Goal: Task Accomplishment & Management: Manage account settings

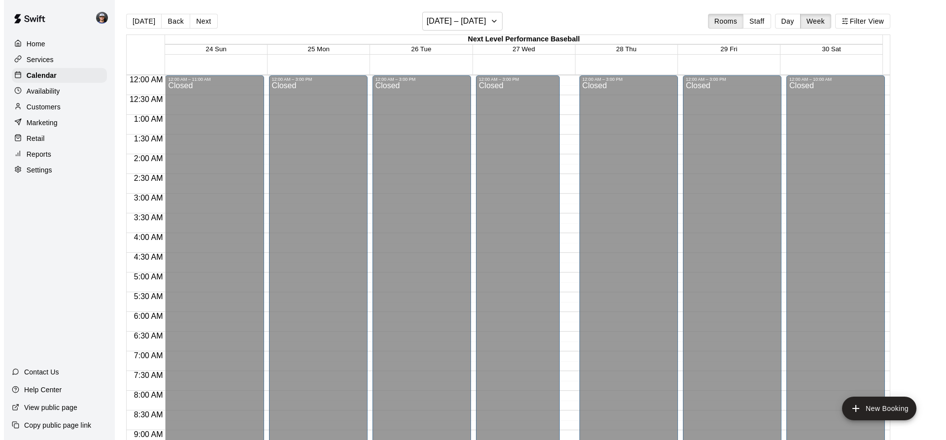
scroll to position [572, 0]
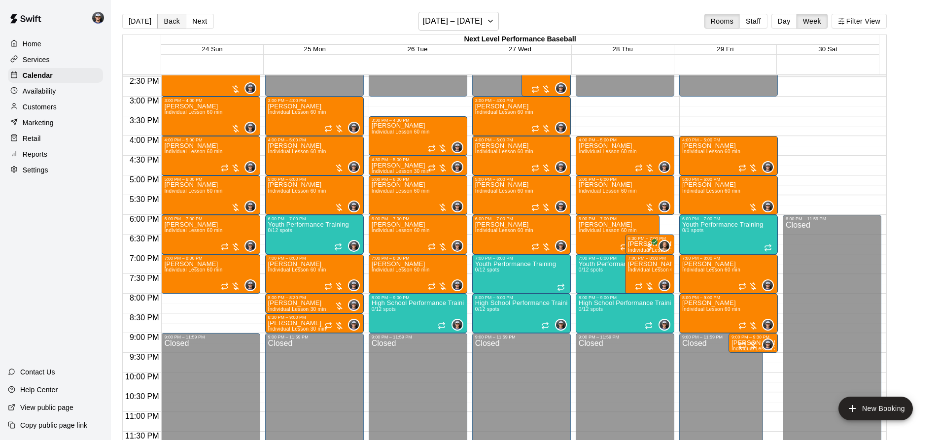
click at [175, 23] on button "Back" at bounding box center [171, 21] width 29 height 15
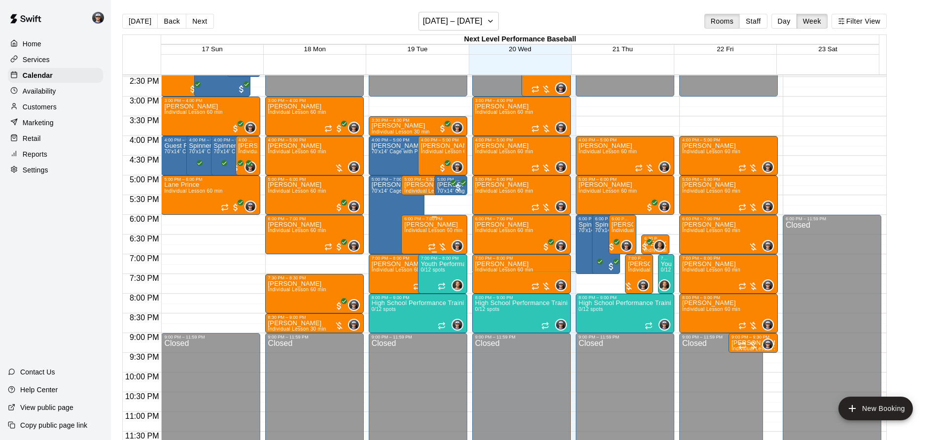
click at [428, 231] on span "Individual Lesson 60 min" at bounding box center [433, 230] width 58 height 5
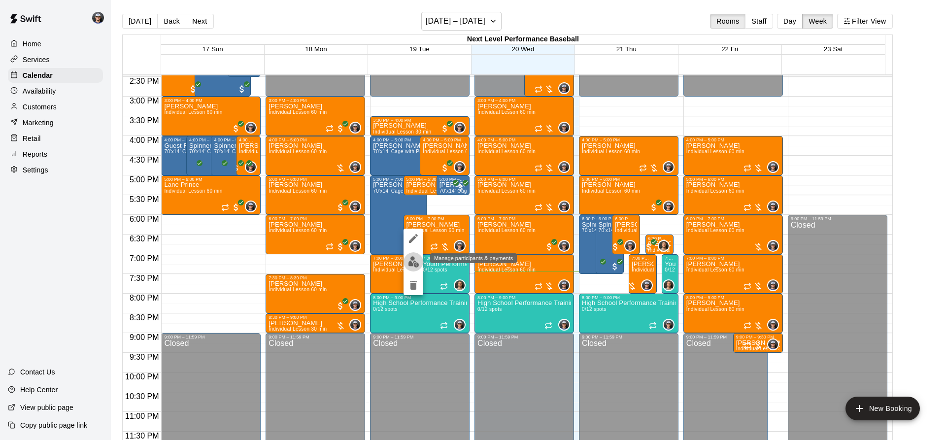
click at [417, 263] on img "edit" at bounding box center [413, 261] width 11 height 11
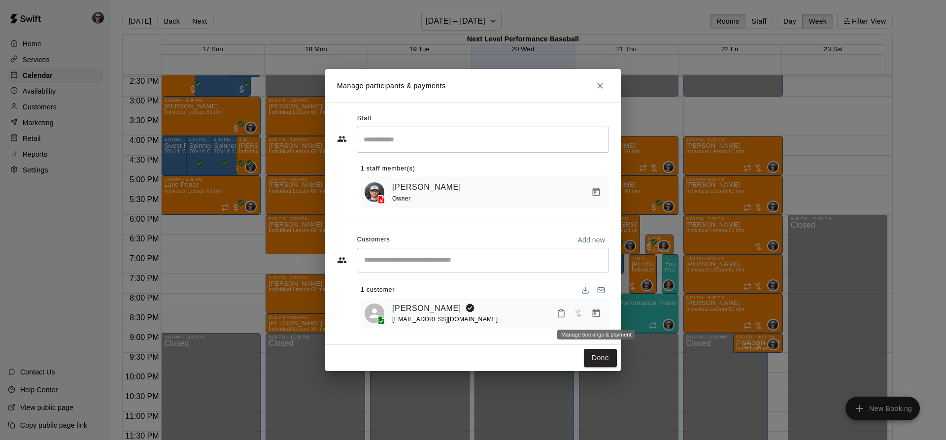
click at [601, 310] on icon "Manage bookings & payment" at bounding box center [596, 313] width 10 height 10
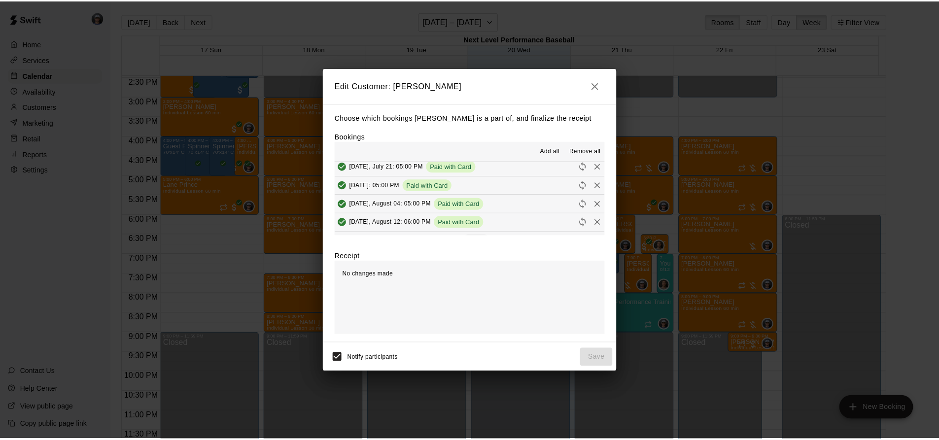
scroll to position [130, 0]
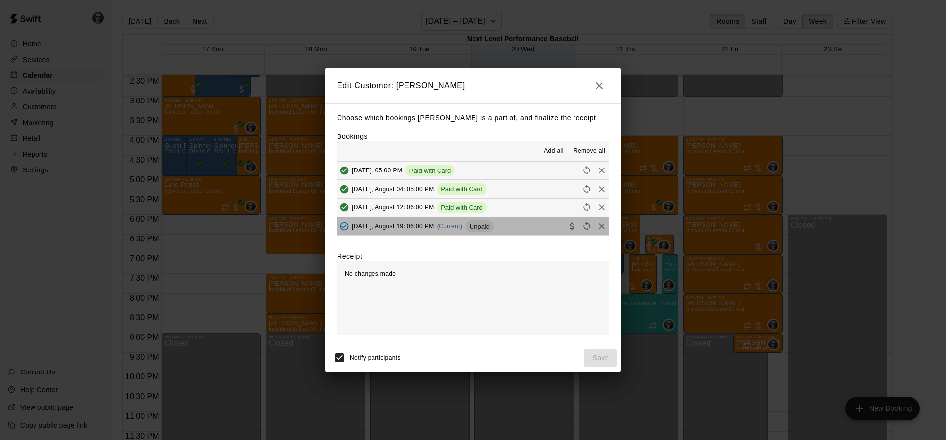
click at [475, 230] on span "Unpaid" at bounding box center [480, 226] width 28 height 7
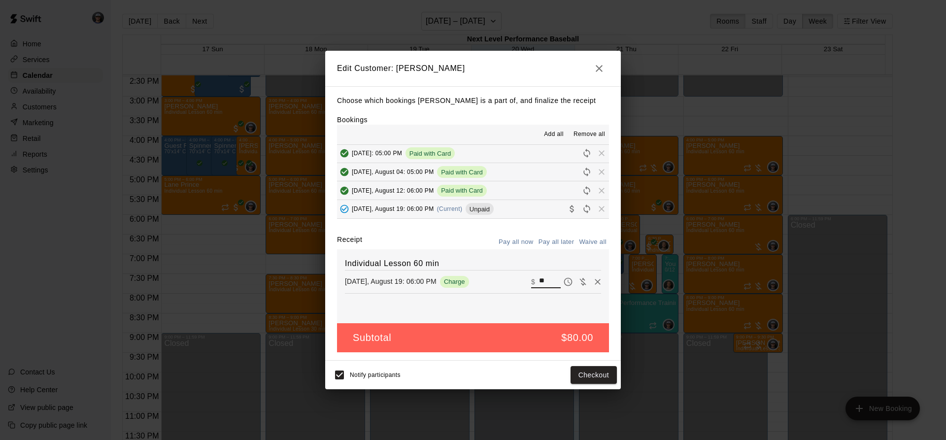
drag, startPoint x: 543, startPoint y: 279, endPoint x: 507, endPoint y: 281, distance: 36.0
click at [509, 282] on div "[DATE], August 19: 06:00 PM Charge ​ $ **" at bounding box center [473, 281] width 256 height 15
type input "***"
click at [606, 370] on button "Checkout" at bounding box center [594, 375] width 46 height 18
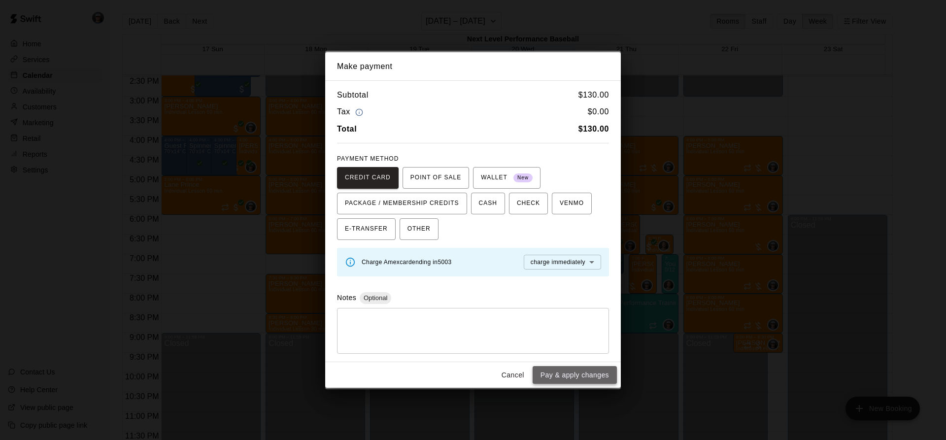
click at [591, 372] on button "Pay & apply changes" at bounding box center [575, 375] width 84 height 18
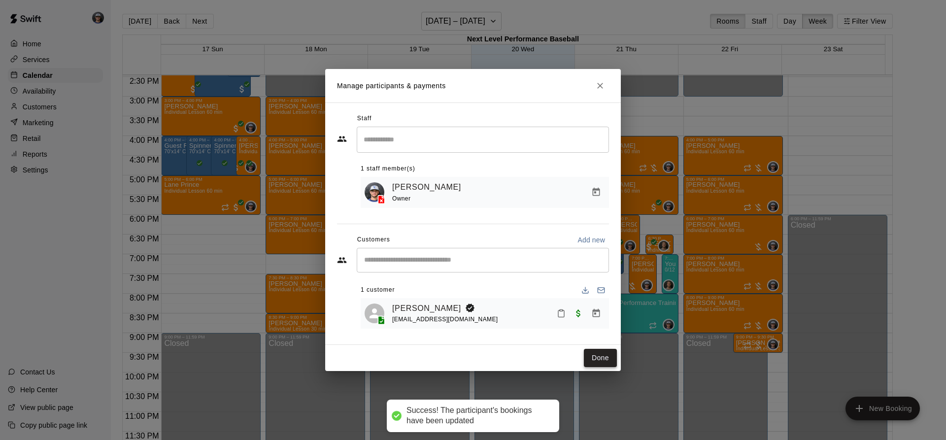
click at [595, 365] on button "Done" at bounding box center [600, 358] width 33 height 18
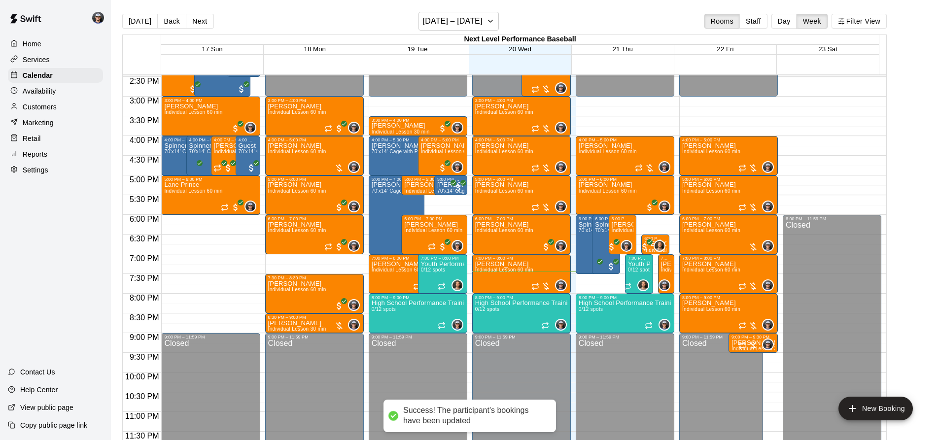
click at [393, 272] on span "Individual Lesson 60 min" at bounding box center [401, 269] width 58 height 5
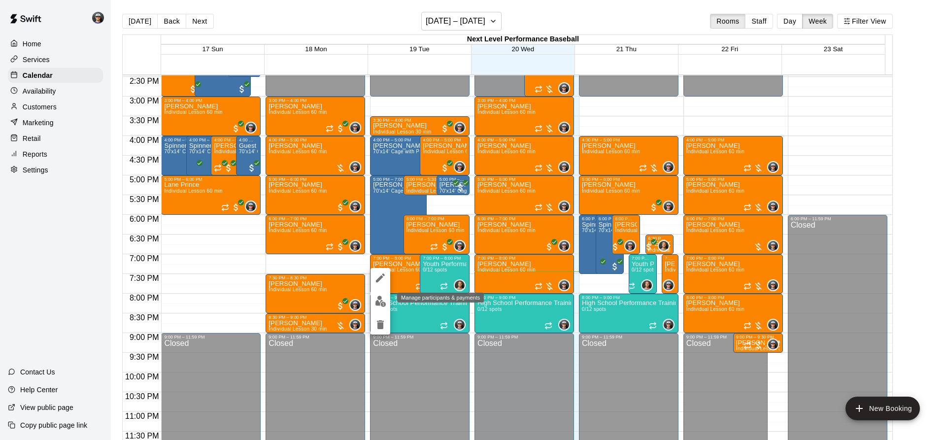
click at [379, 297] on img "edit" at bounding box center [380, 301] width 11 height 11
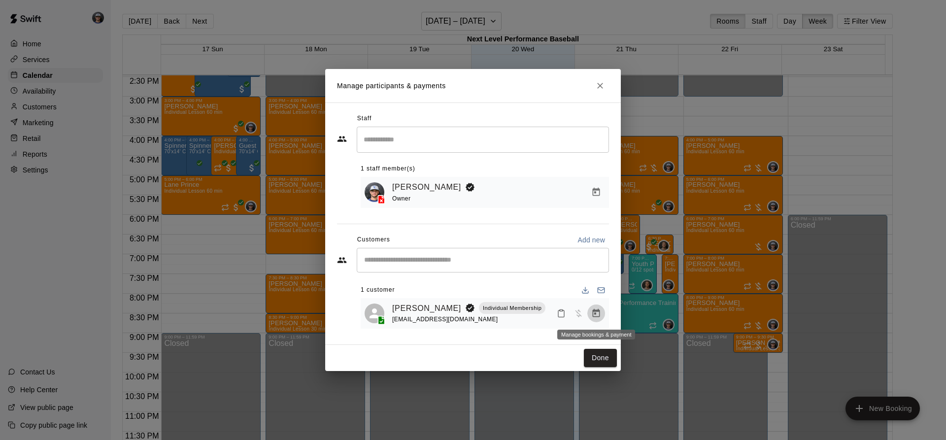
click at [592, 312] on icon "Manage bookings & payment" at bounding box center [596, 313] width 10 height 10
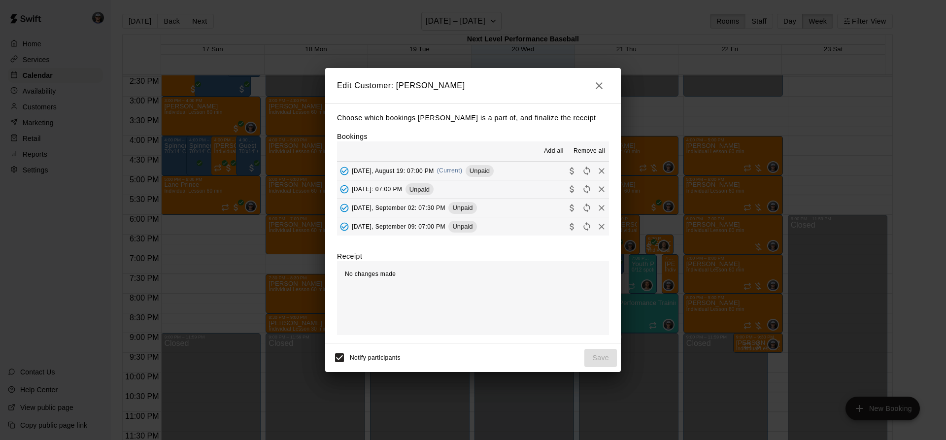
click at [476, 172] on span "Unpaid" at bounding box center [480, 170] width 28 height 7
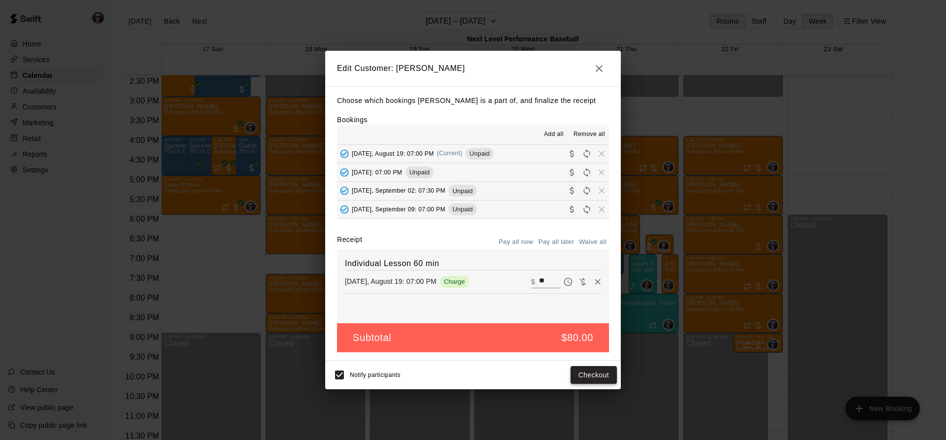
click at [587, 379] on button "Checkout" at bounding box center [594, 375] width 46 height 18
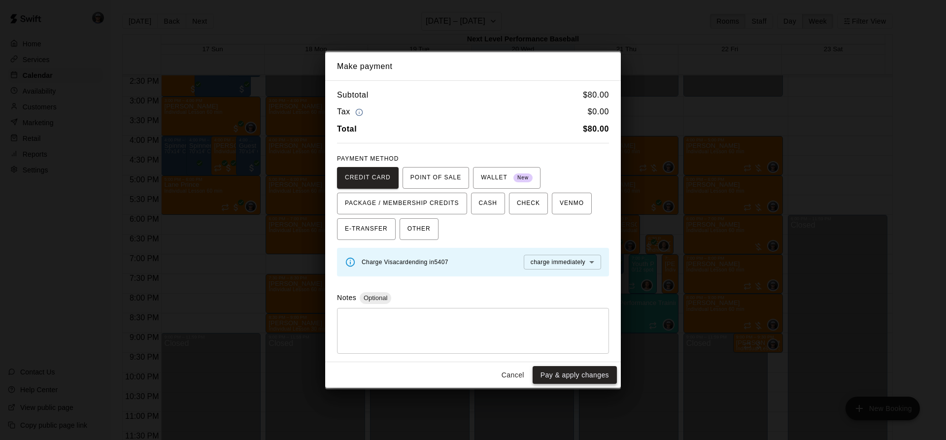
click at [577, 371] on button "Pay & apply changes" at bounding box center [575, 375] width 84 height 18
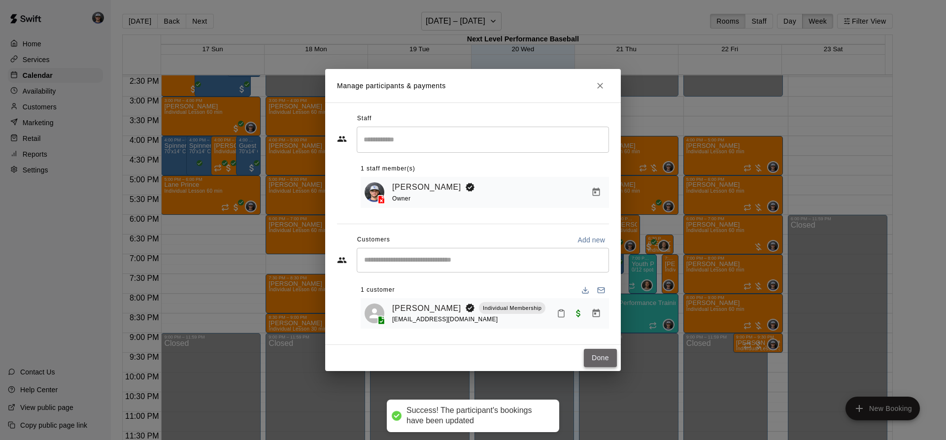
click at [601, 367] on button "Done" at bounding box center [600, 358] width 33 height 18
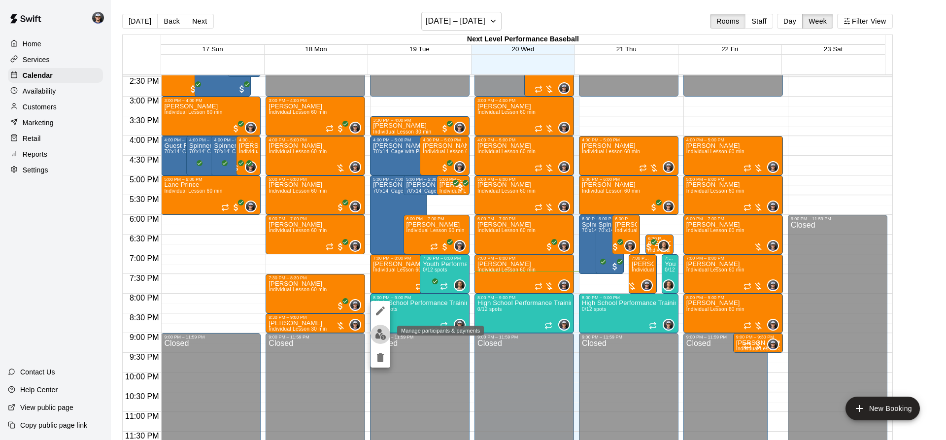
click at [380, 337] on img "edit" at bounding box center [380, 334] width 11 height 11
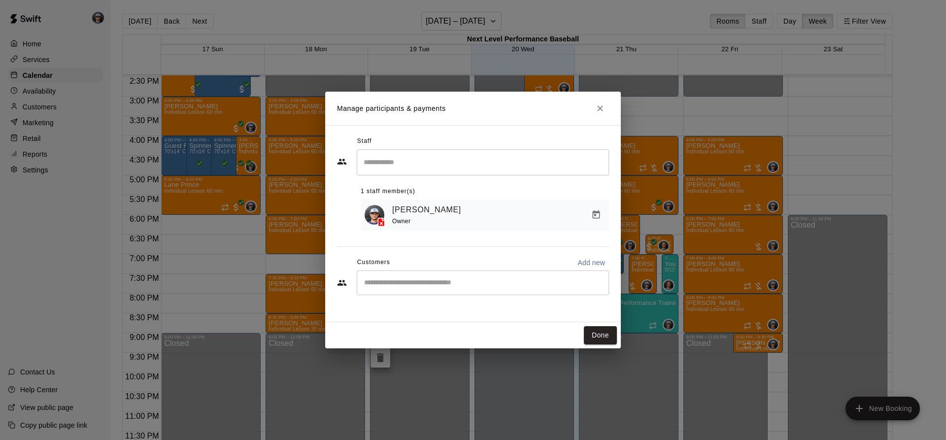
click at [420, 275] on div "​" at bounding box center [483, 283] width 252 height 25
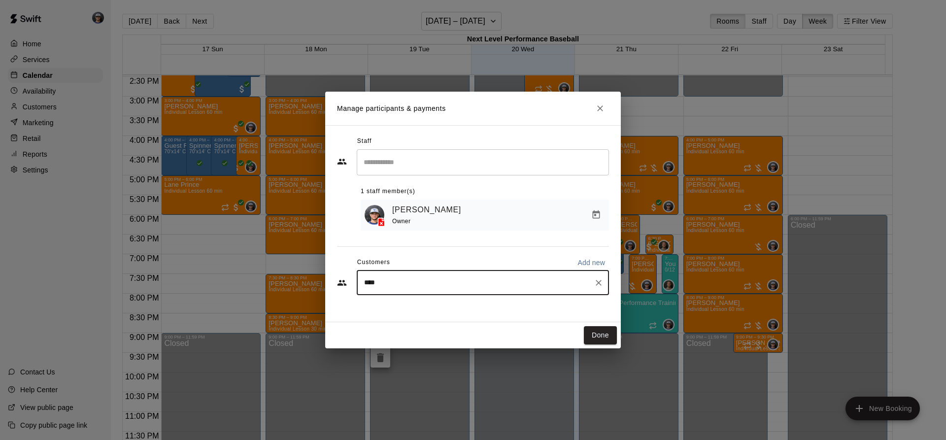
type input "*****"
click at [417, 311] on p "[PERSON_NAME]" at bounding box center [414, 307] width 60 height 10
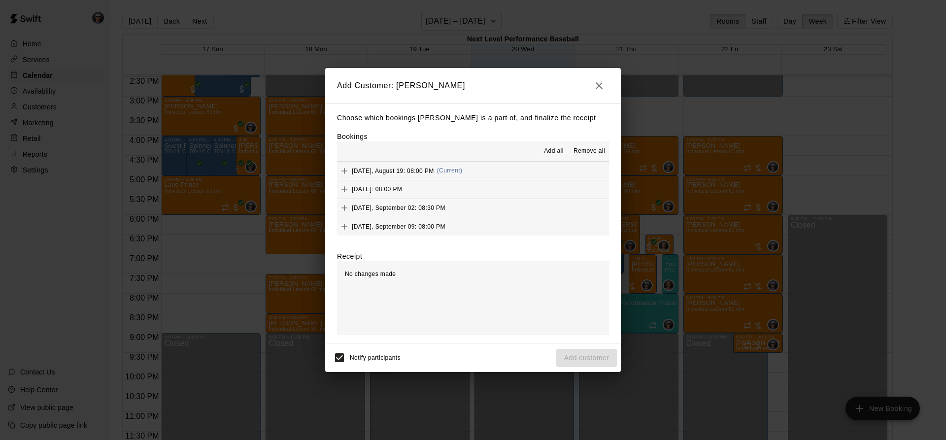
click at [450, 175] on div "[DATE], August 19: 08:00 PM (Current)" at bounding box center [399, 171] width 125 height 15
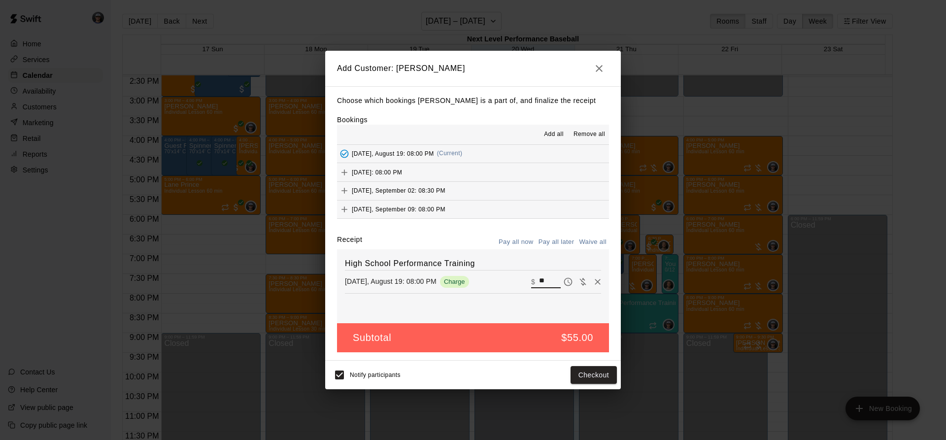
drag, startPoint x: 543, startPoint y: 278, endPoint x: 515, endPoint y: 277, distance: 28.1
click at [516, 277] on div "[DATE], August 19: 08:00 PM Charge ​ $ **" at bounding box center [473, 281] width 256 height 15
type input "**"
click at [602, 370] on button "Checkout" at bounding box center [594, 375] width 46 height 18
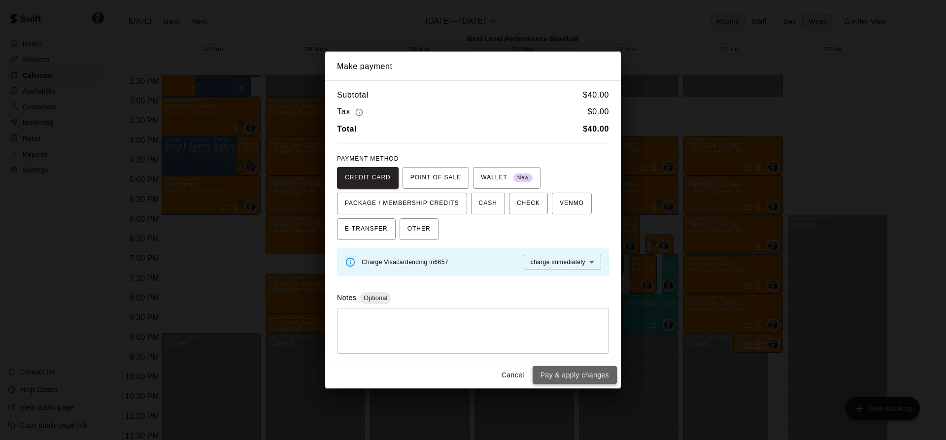
click at [586, 374] on button "Pay & apply changes" at bounding box center [575, 375] width 84 height 18
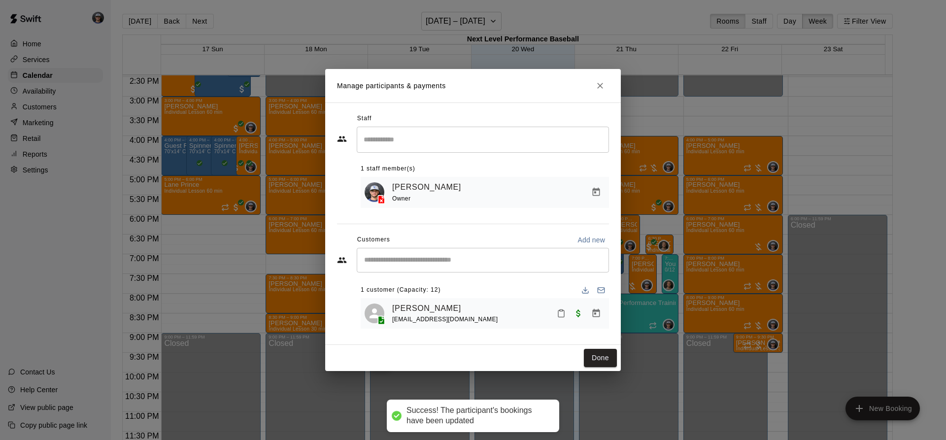
click at [438, 267] on div "​" at bounding box center [483, 260] width 252 height 25
type input "******"
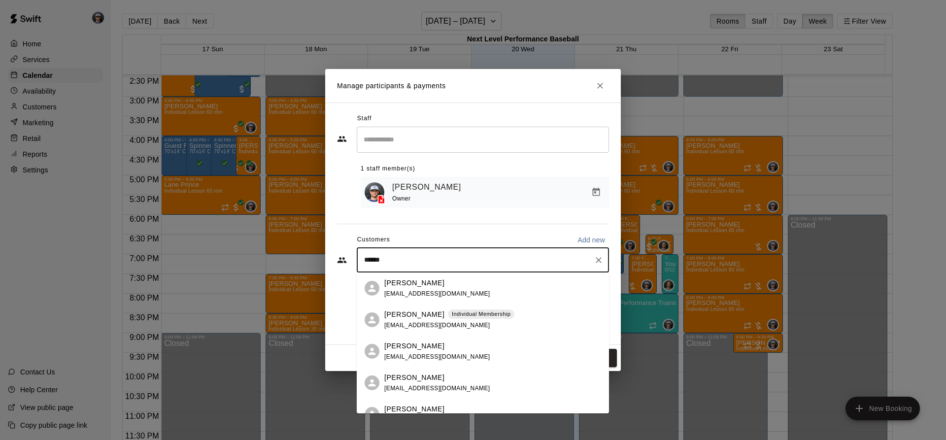
click at [431, 293] on span "[EMAIL_ADDRESS][DOMAIN_NAME]" at bounding box center [437, 293] width 106 height 7
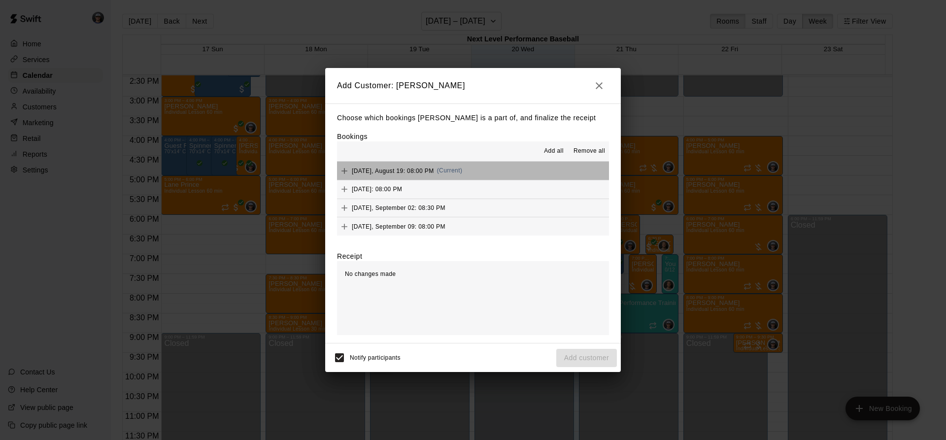
click at [535, 170] on button "[DATE], August 19: 08:00 PM (Current)" at bounding box center [473, 171] width 272 height 18
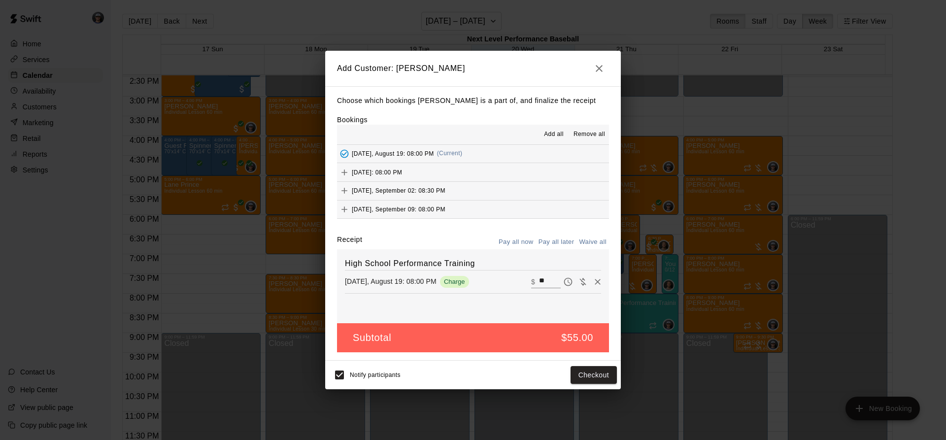
click at [555, 233] on div "Choose which bookings [PERSON_NAME] is a part of, and finalize the receipt Book…" at bounding box center [473, 223] width 296 height 274
drag, startPoint x: 543, startPoint y: 279, endPoint x: 489, endPoint y: 266, distance: 55.5
click at [490, 266] on div "High School Performance Training [DATE], August 19: 08:00 PM Charge ​ $ **" at bounding box center [473, 286] width 272 height 74
type input "**"
click at [601, 387] on div "Notify participants Checkout" at bounding box center [473, 375] width 296 height 29
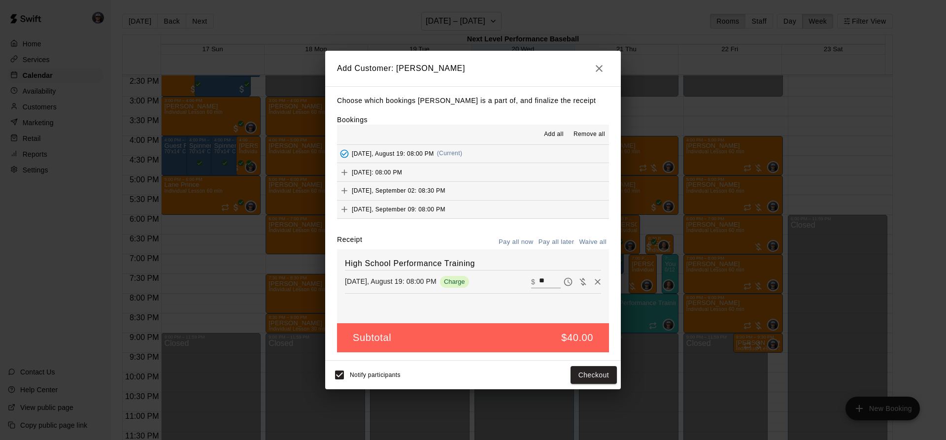
click at [545, 241] on button "Pay all later" at bounding box center [556, 242] width 41 height 15
click at [577, 370] on button "Add customer" at bounding box center [586, 375] width 61 height 18
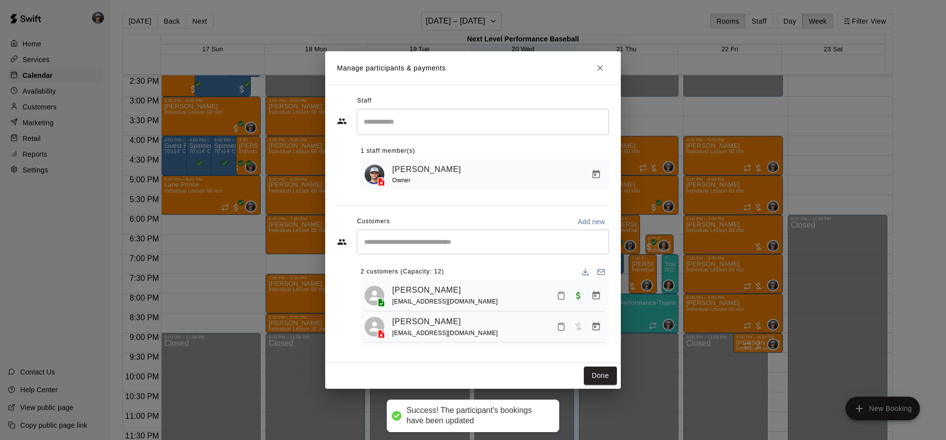
click at [606, 365] on div "Manage participants & payments Staff ​ 1 staff member(s) [PERSON_NAME] Owner Cu…" at bounding box center [473, 220] width 296 height 338
drag, startPoint x: 602, startPoint y: 370, endPoint x: 607, endPoint y: 369, distance: 5.5
click at [607, 370] on button "Done" at bounding box center [600, 376] width 33 height 18
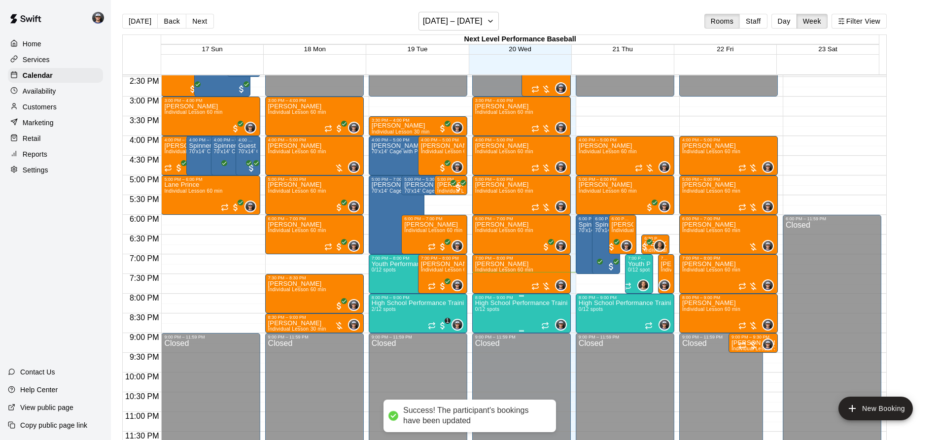
click at [500, 303] on p "High School Performance Training" at bounding box center [521, 303] width 93 height 0
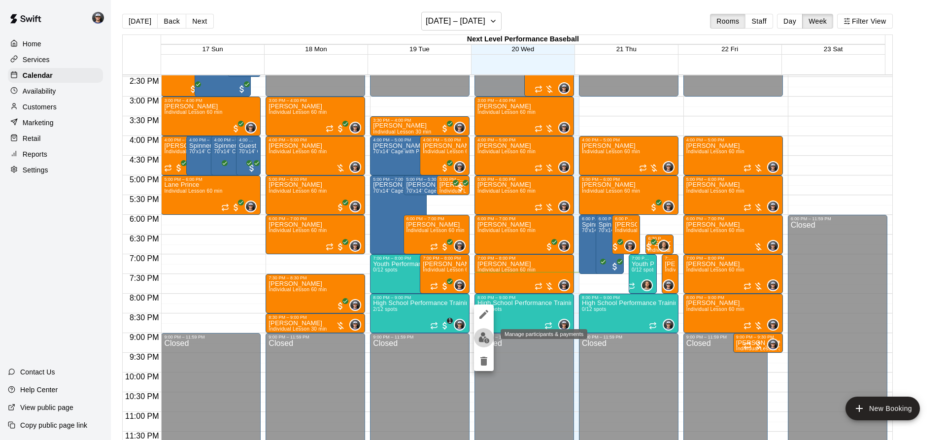
click at [482, 338] on img "edit" at bounding box center [483, 337] width 11 height 11
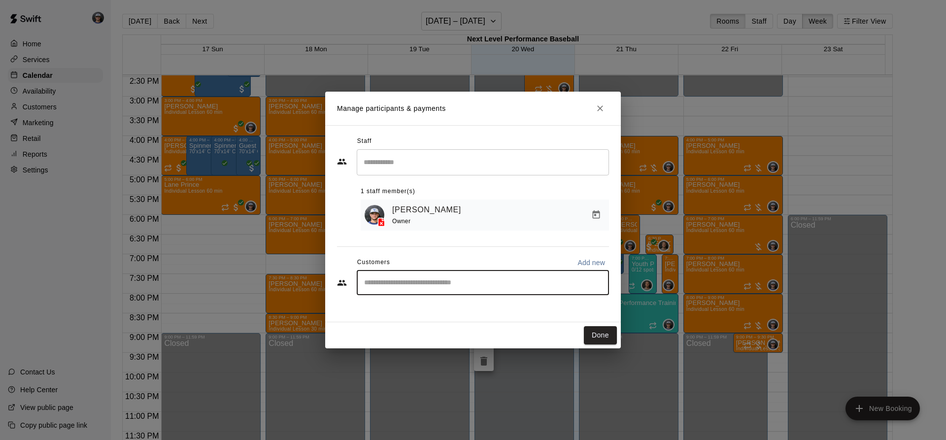
click at [463, 279] on input "Start typing to search customers..." at bounding box center [482, 283] width 243 height 10
type input "******"
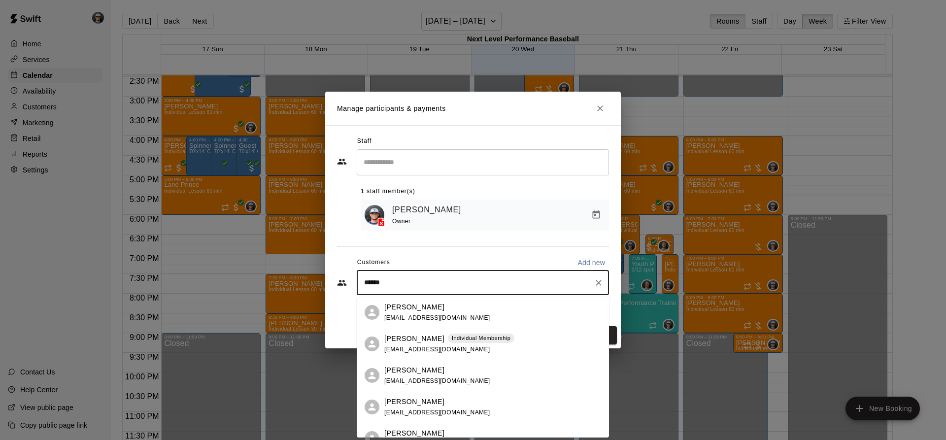
click at [445, 312] on div "[PERSON_NAME] [EMAIL_ADDRESS][DOMAIN_NAME]" at bounding box center [437, 312] width 106 height 21
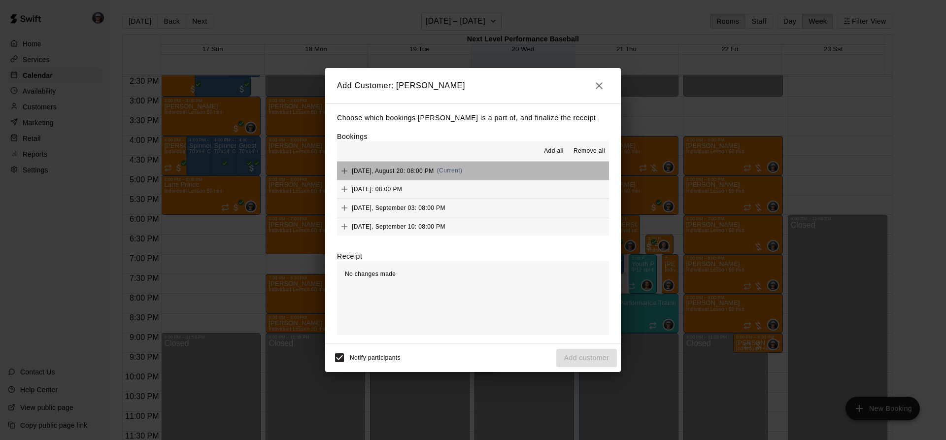
click at [500, 175] on button "[DATE], August 20: 08:00 PM (Current)" at bounding box center [473, 171] width 272 height 18
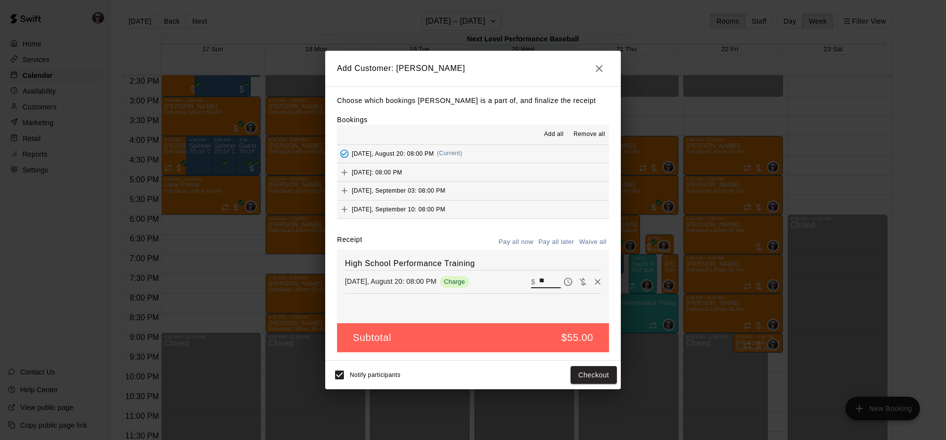
drag, startPoint x: 543, startPoint y: 277, endPoint x: 500, endPoint y: 280, distance: 43.0
click at [504, 280] on div "[DATE], August 20: 08:00 PM Charge ​ $ **" at bounding box center [473, 281] width 256 height 15
type input "**"
click at [552, 244] on button "Pay all later" at bounding box center [556, 242] width 41 height 15
click at [582, 371] on button "Add customer" at bounding box center [586, 375] width 61 height 18
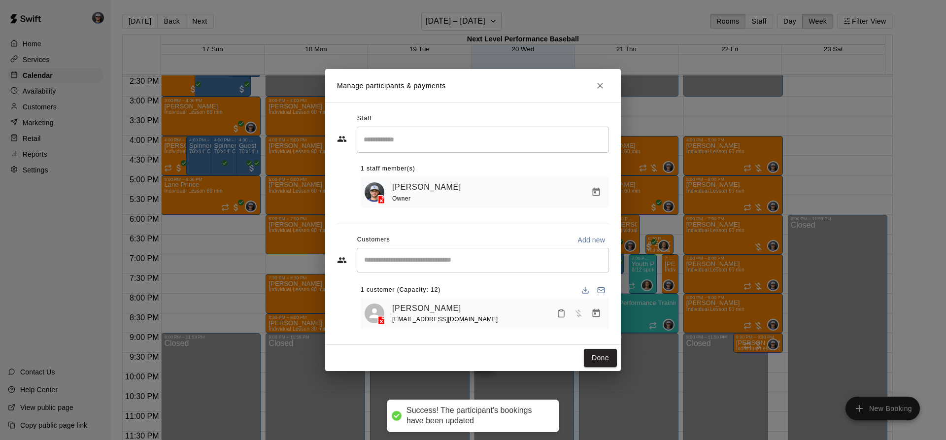
click at [405, 249] on div "​" at bounding box center [483, 260] width 252 height 25
type input "*****"
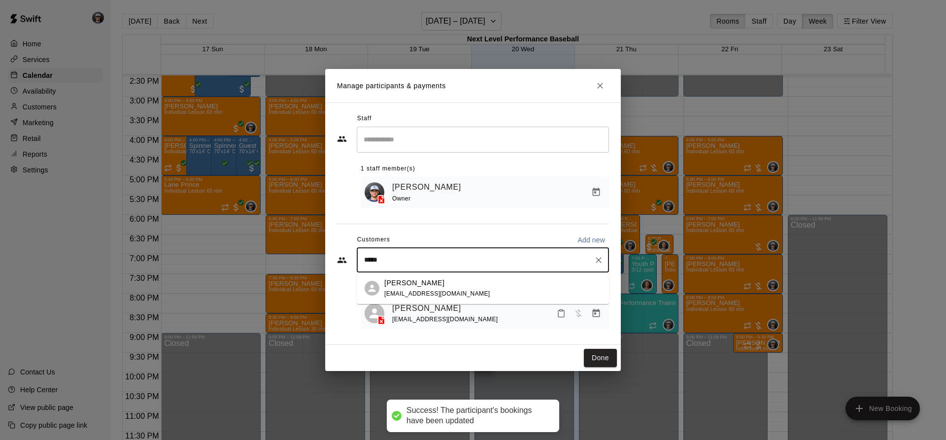
click at [402, 294] on span "[EMAIL_ADDRESS][DOMAIN_NAME]" at bounding box center [437, 293] width 106 height 7
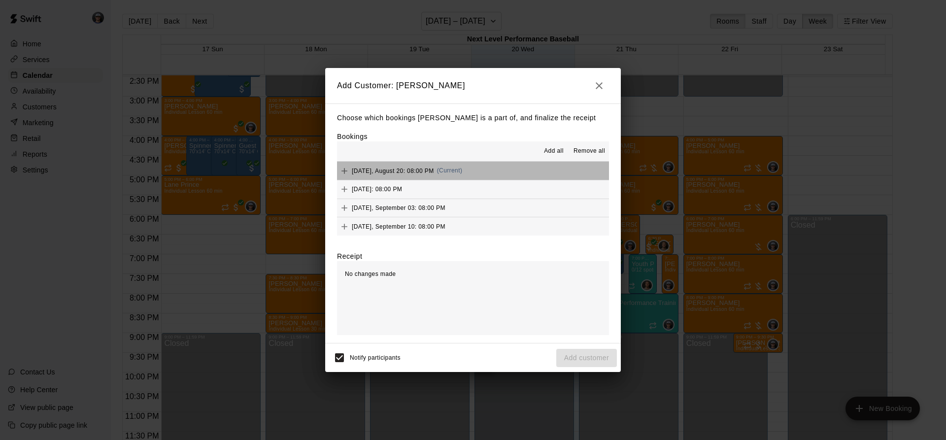
click at [541, 169] on button "[DATE], August 20: 08:00 PM (Current)" at bounding box center [473, 171] width 272 height 18
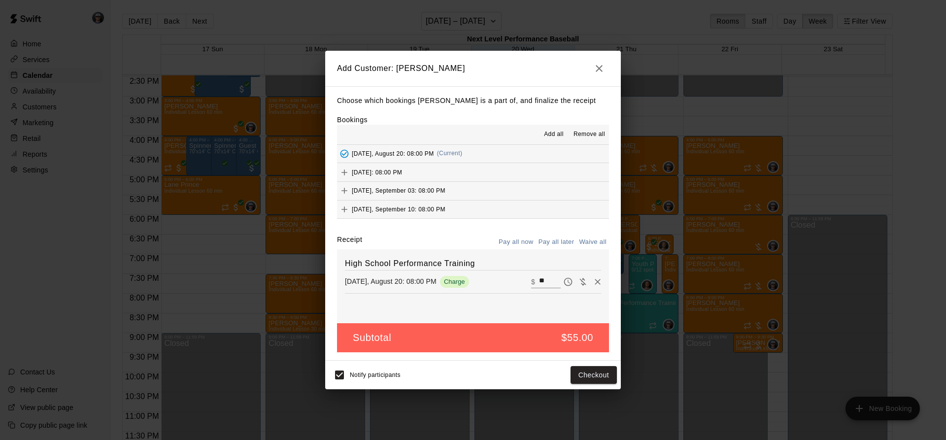
drag, startPoint x: 560, startPoint y: 239, endPoint x: 526, endPoint y: 299, distance: 68.6
click at [518, 300] on div "Receipt Pay all now Pay all later Waive all High School Performance Training [D…" at bounding box center [473, 279] width 272 height 89
drag, startPoint x: 538, startPoint y: 281, endPoint x: 490, endPoint y: 278, distance: 47.9
click at [490, 278] on div "[DATE], August 20: 08:00 PM Charge ​ $ **" at bounding box center [473, 281] width 256 height 15
type input "**"
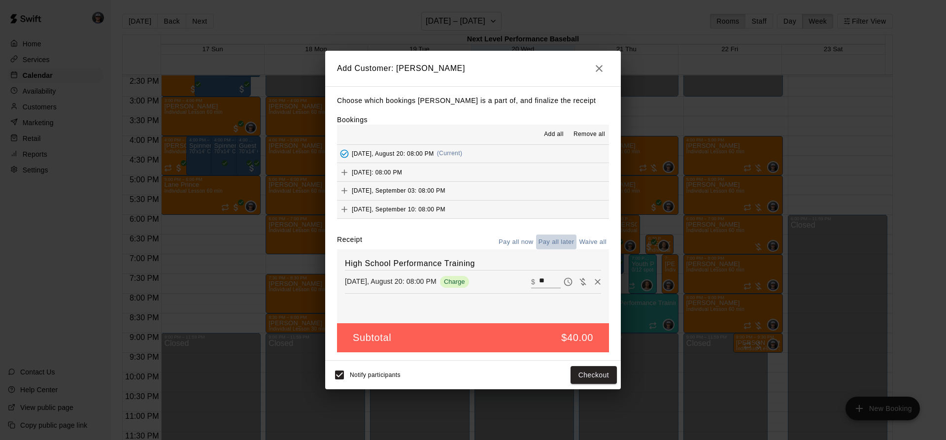
click at [564, 243] on button "Pay all later" at bounding box center [556, 242] width 41 height 15
click at [594, 388] on div "Notify participants Add customer" at bounding box center [473, 375] width 296 height 29
click at [565, 375] on button "Add customer" at bounding box center [586, 375] width 61 height 18
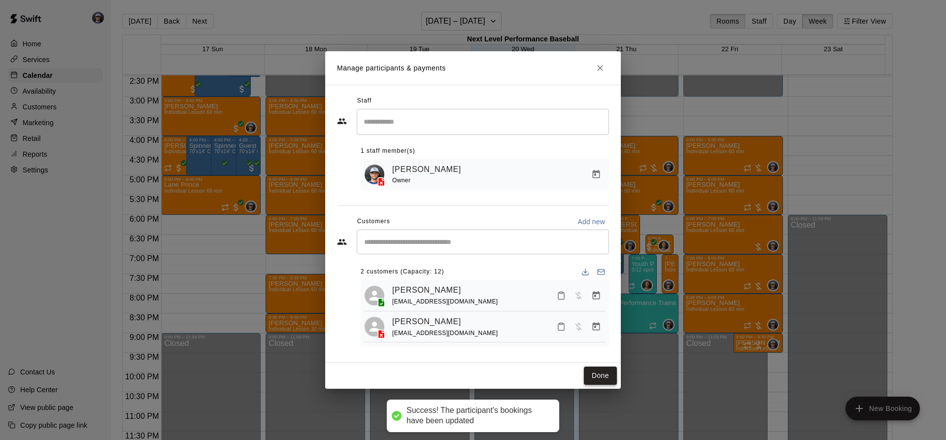
click at [606, 373] on button "Done" at bounding box center [600, 376] width 33 height 18
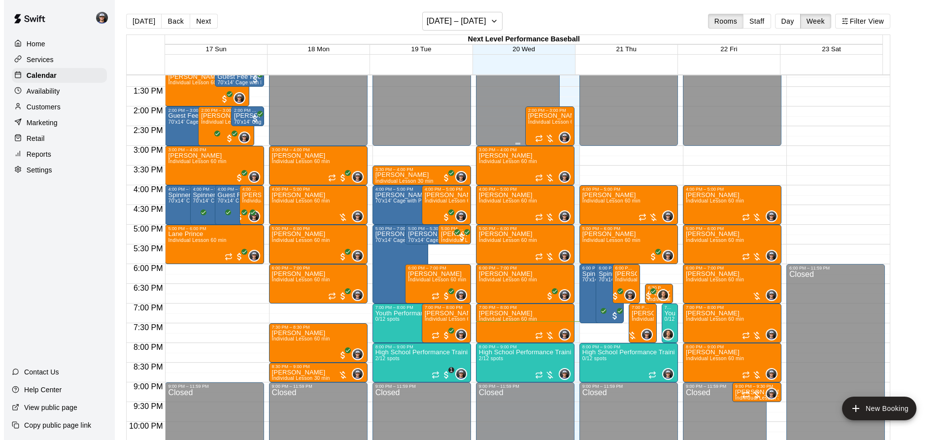
scroll to position [473, 0]
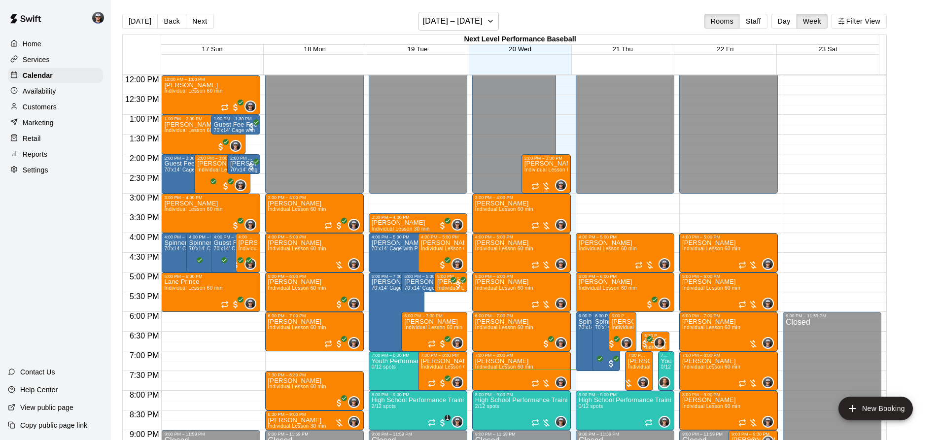
click at [540, 172] on span "Individual Lesson 60 min" at bounding box center [553, 169] width 58 height 5
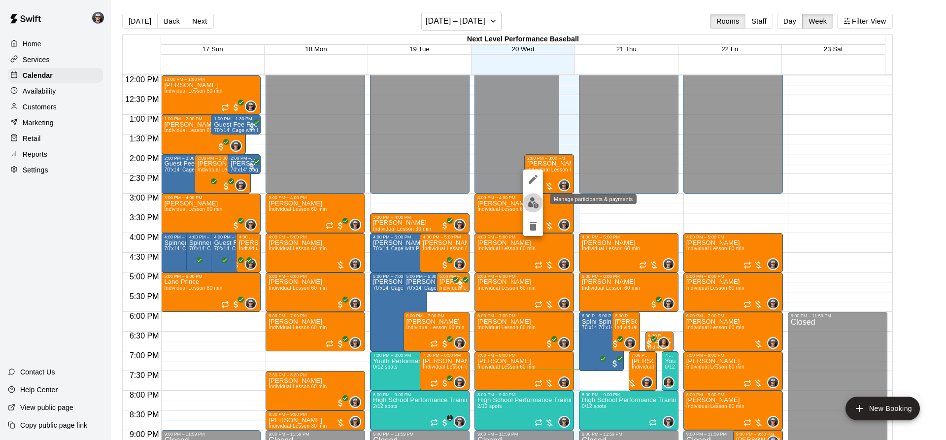
click at [532, 201] on img "edit" at bounding box center [533, 202] width 11 height 11
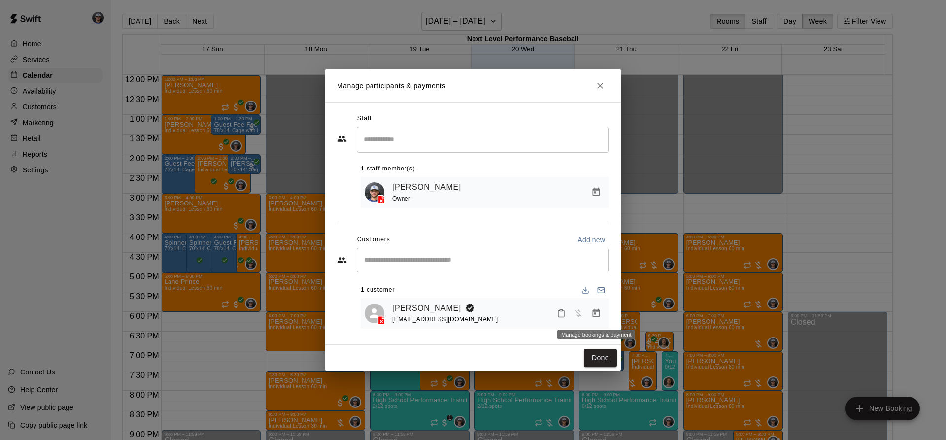
click at [593, 310] on icon "Manage bookings & payment" at bounding box center [596, 313] width 10 height 10
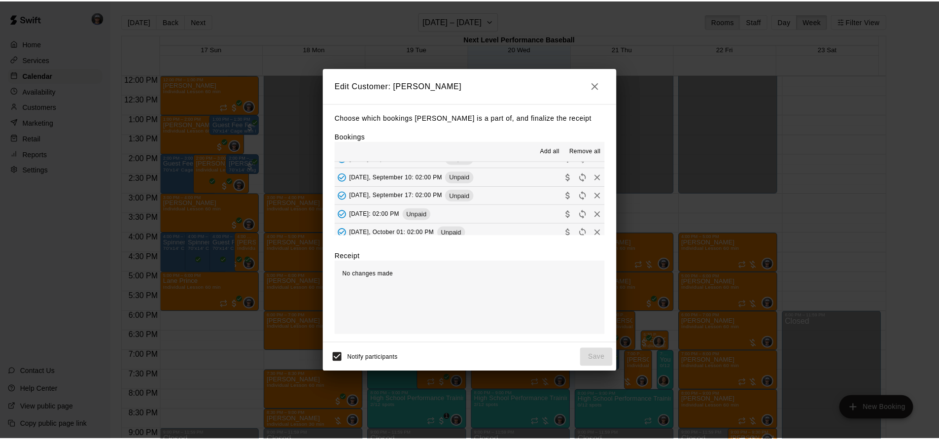
scroll to position [0, 0]
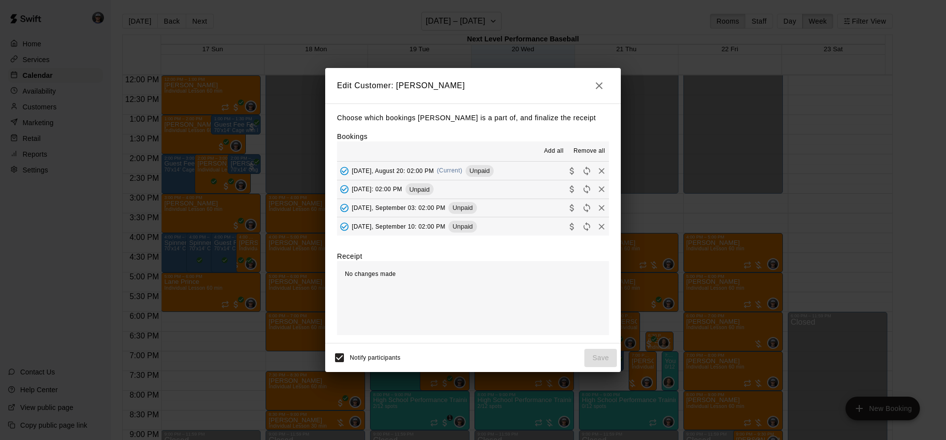
drag, startPoint x: 490, startPoint y: 168, endPoint x: 491, endPoint y: 172, distance: 5.0
click at [490, 168] on span "Unpaid" at bounding box center [480, 170] width 28 height 7
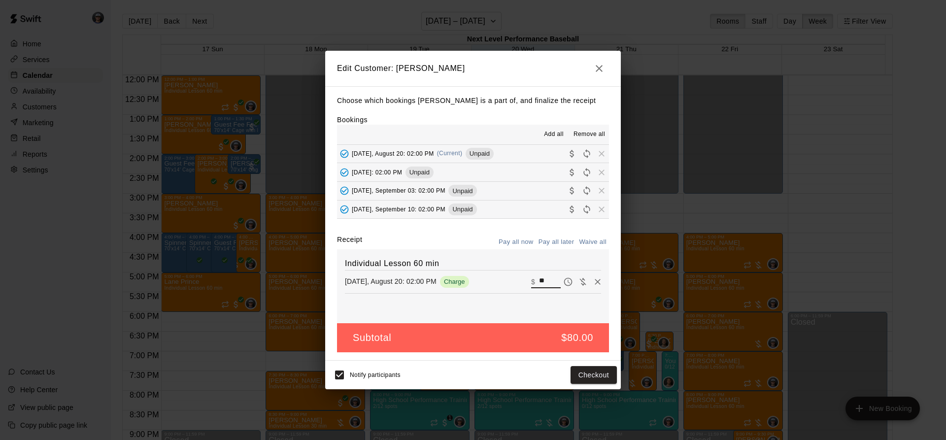
drag, startPoint x: 545, startPoint y: 279, endPoint x: 488, endPoint y: 276, distance: 57.7
click at [490, 276] on div "[DATE], August 20: 02:00 PM Charge ​ $ **" at bounding box center [473, 281] width 256 height 15
type input "**"
click at [579, 372] on button "Checkout" at bounding box center [594, 375] width 46 height 18
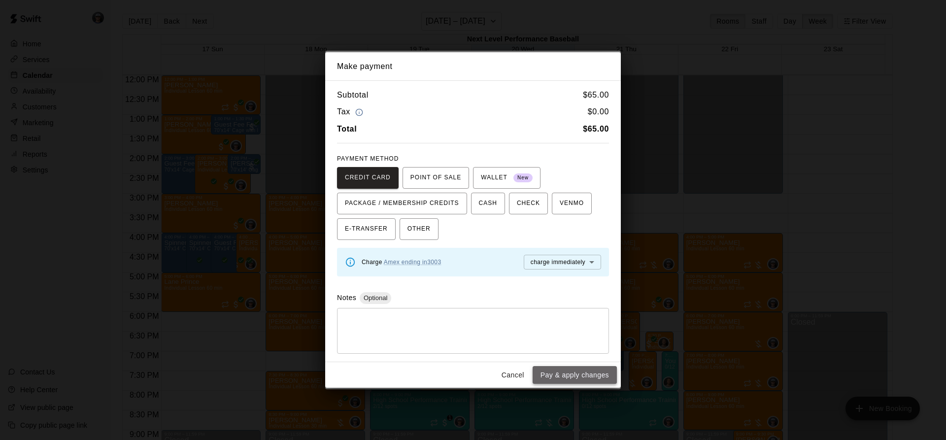
click at [570, 373] on button "Pay & apply changes" at bounding box center [575, 375] width 84 height 18
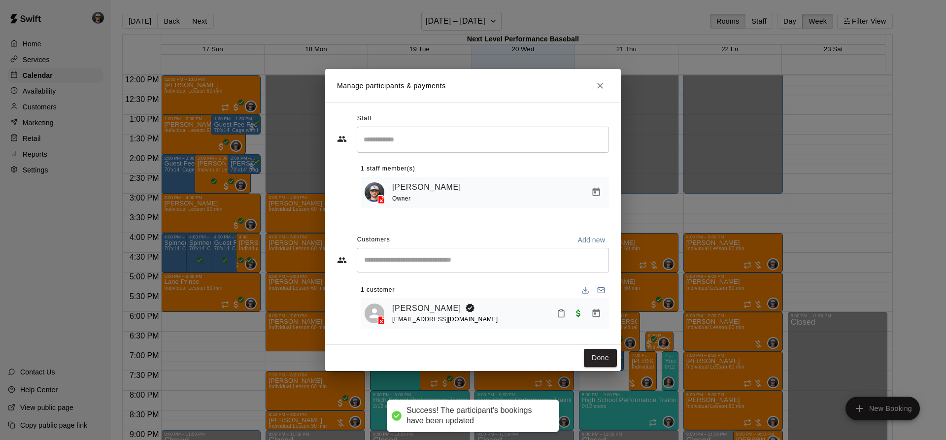
drag, startPoint x: 603, startPoint y: 362, endPoint x: 473, endPoint y: 271, distance: 158.3
click at [603, 361] on button "Done" at bounding box center [600, 358] width 33 height 18
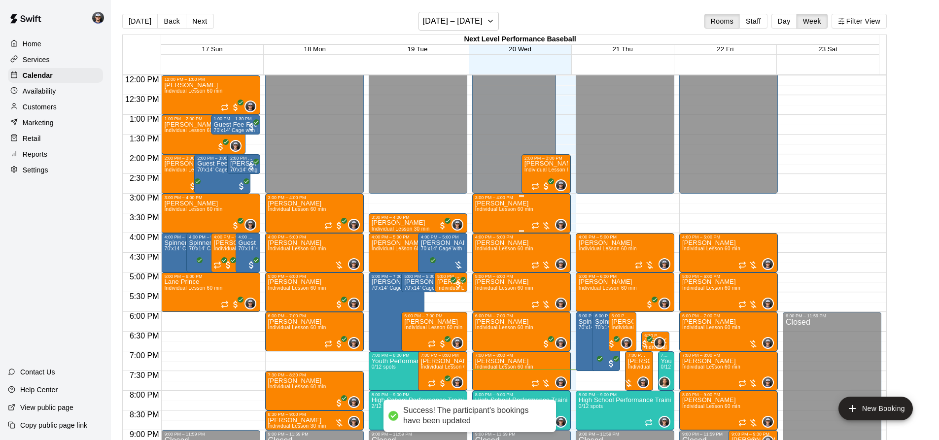
click at [492, 210] on span "Individual Lesson 60 min" at bounding box center [504, 208] width 58 height 5
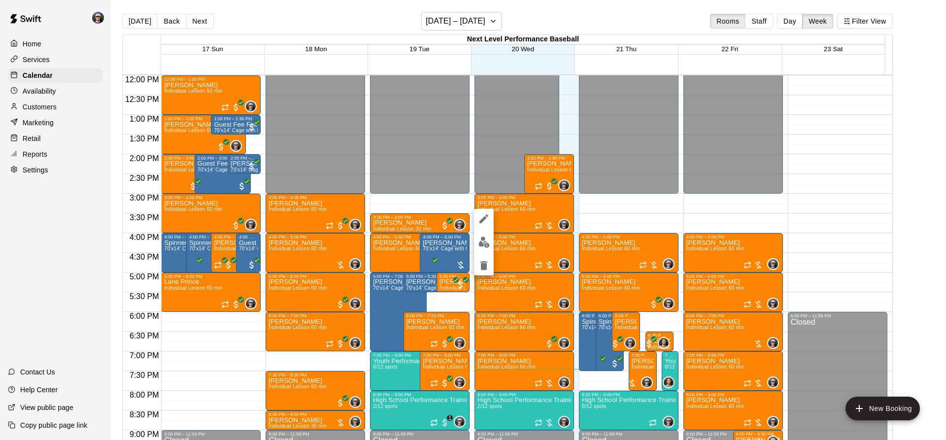
click at [485, 238] on img "edit" at bounding box center [483, 242] width 11 height 11
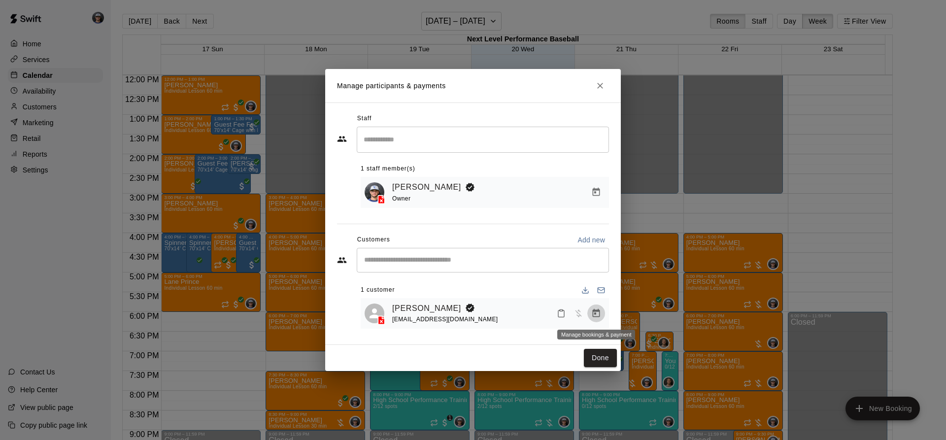
click at [590, 308] on button "Manage bookings & payment" at bounding box center [596, 314] width 18 height 18
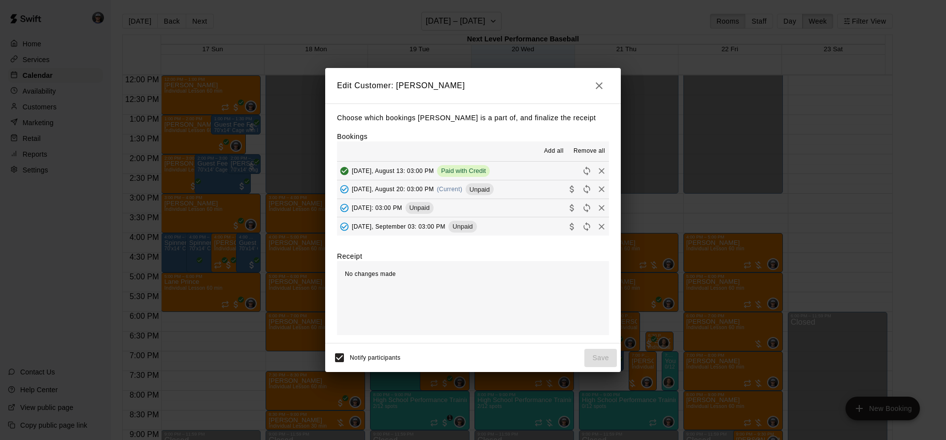
click at [463, 190] on span "(Current)" at bounding box center [450, 189] width 26 height 7
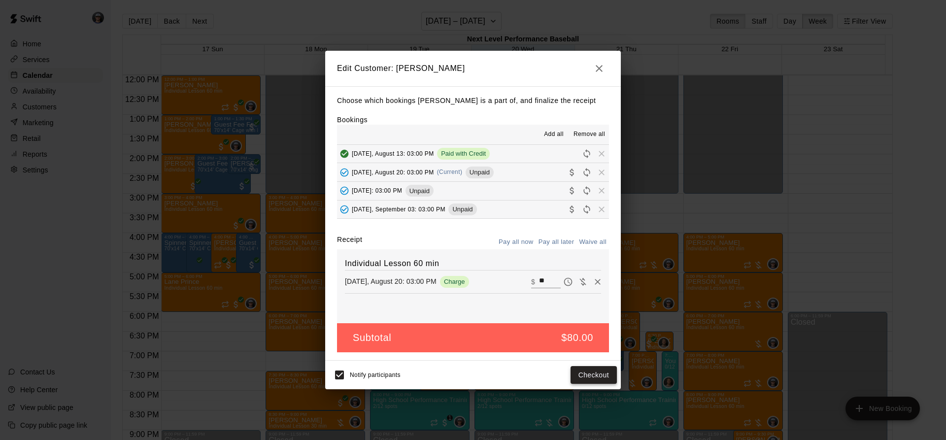
click at [589, 367] on button "Checkout" at bounding box center [594, 375] width 46 height 18
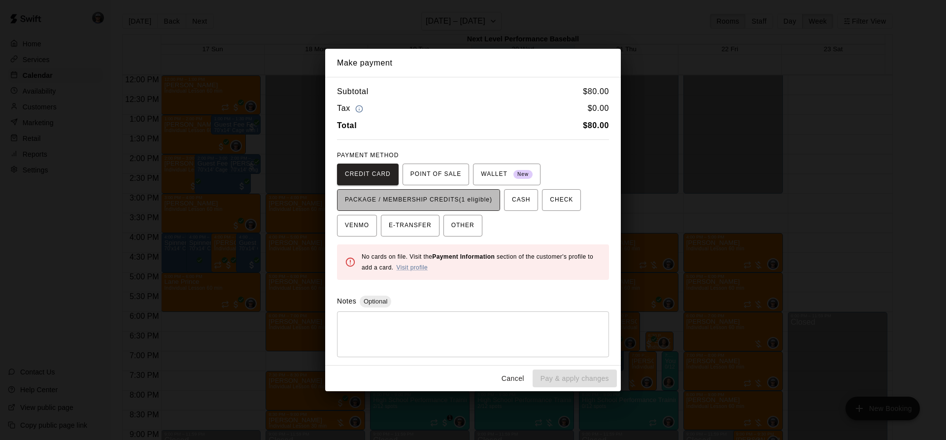
click at [484, 193] on span "PACKAGE / MEMBERSHIP CREDITS (1 eligible)" at bounding box center [418, 200] width 147 height 16
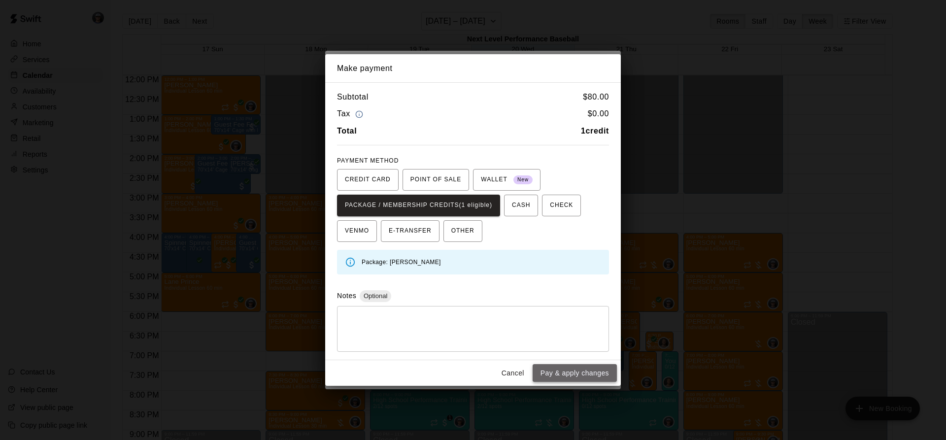
click at [589, 370] on button "Pay & apply changes" at bounding box center [575, 373] width 84 height 18
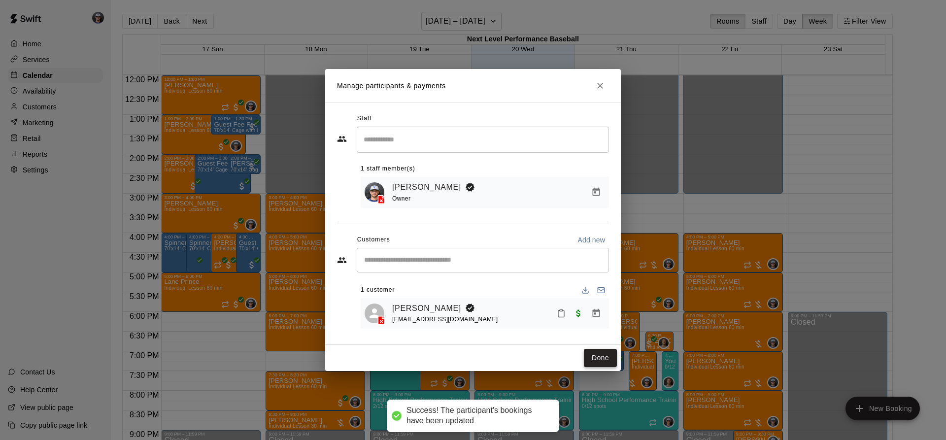
click at [601, 366] on button "Done" at bounding box center [600, 358] width 33 height 18
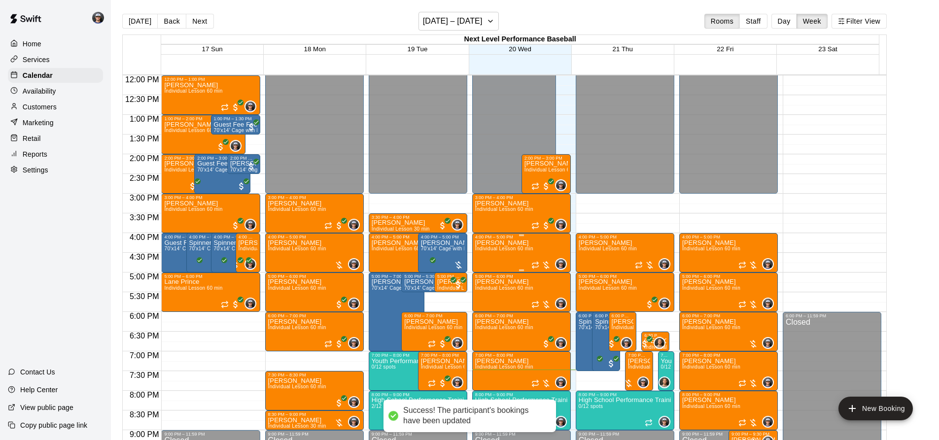
click at [493, 248] on span "Individual Lesson 60 min" at bounding box center [504, 248] width 58 height 5
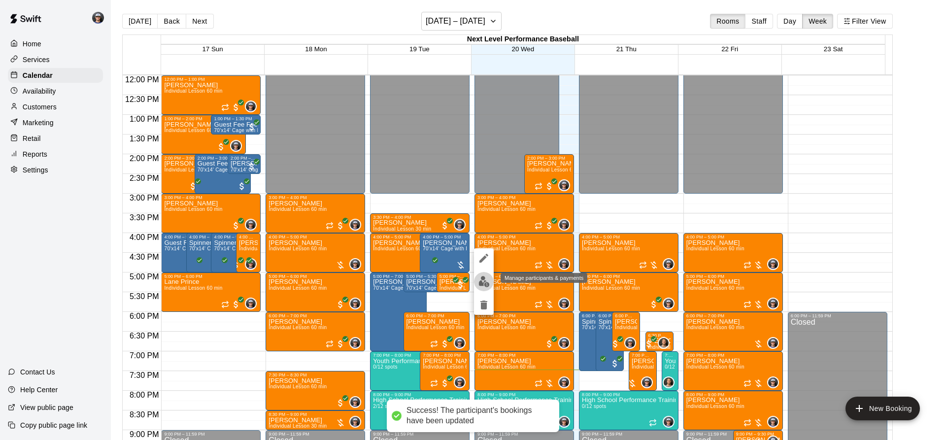
click at [483, 275] on button "edit" at bounding box center [484, 281] width 20 height 19
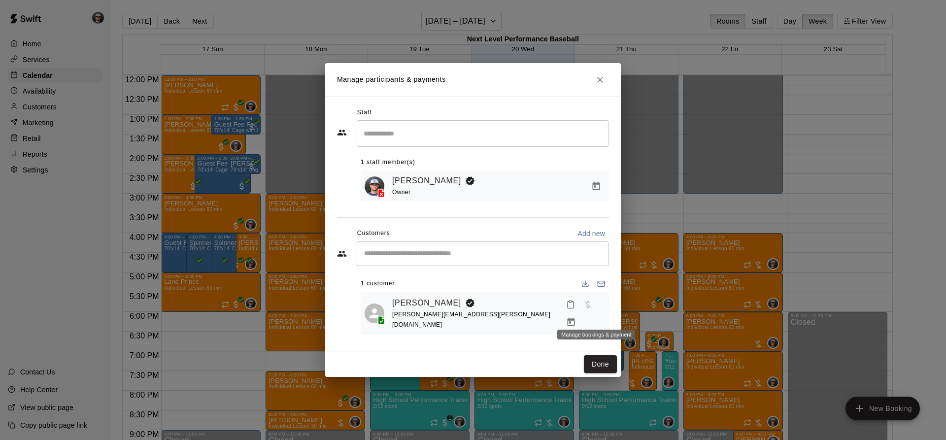
click at [576, 317] on icon "Manage bookings & payment" at bounding box center [571, 322] width 10 height 10
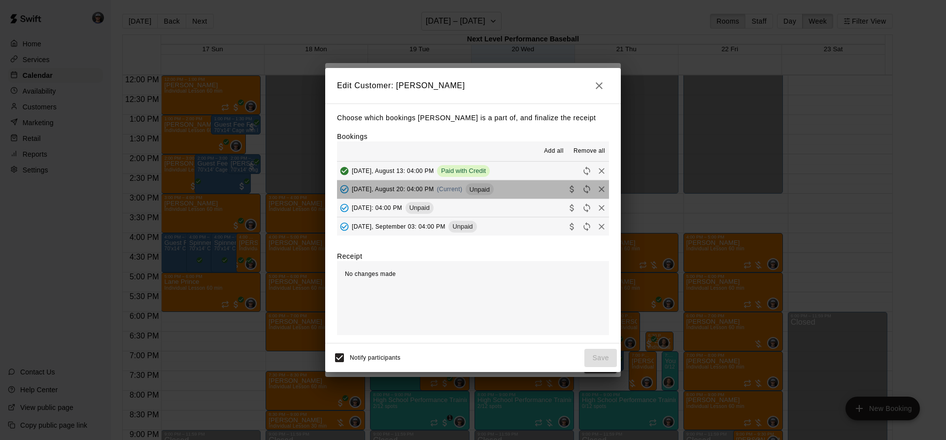
click at [478, 189] on span "Unpaid" at bounding box center [480, 189] width 28 height 7
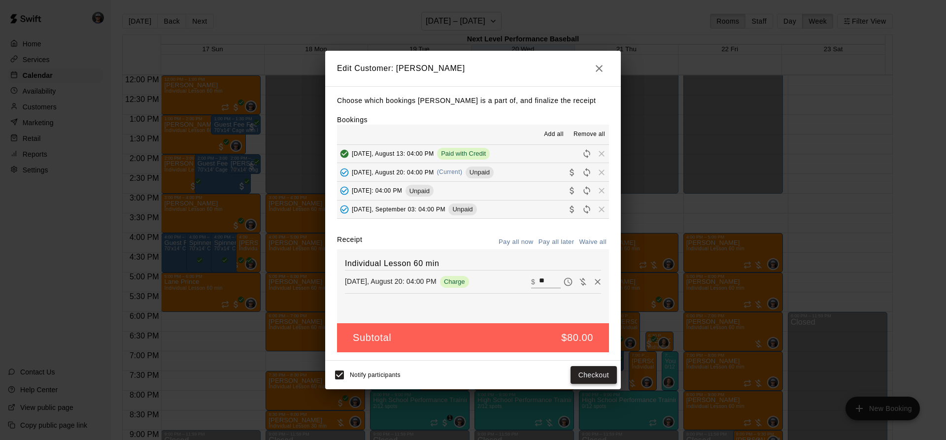
click at [595, 380] on button "Checkout" at bounding box center [594, 375] width 46 height 18
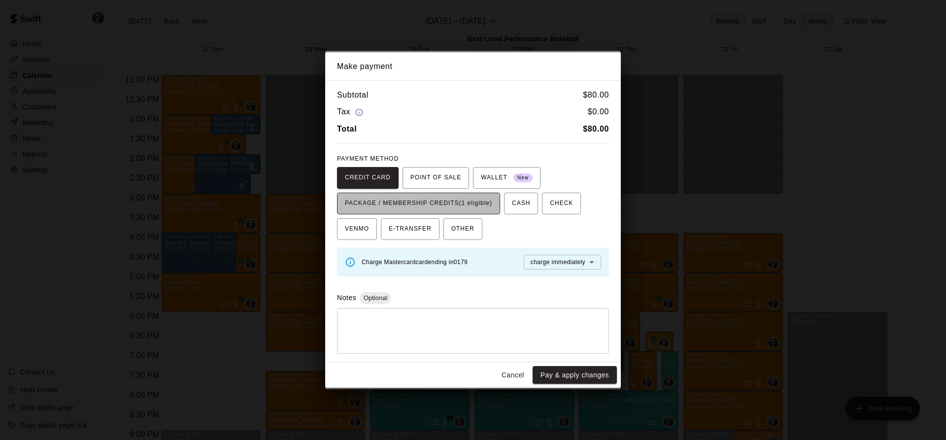
click at [499, 205] on button "PACKAGE / MEMBERSHIP CREDITS (1 eligible)" at bounding box center [418, 204] width 163 height 22
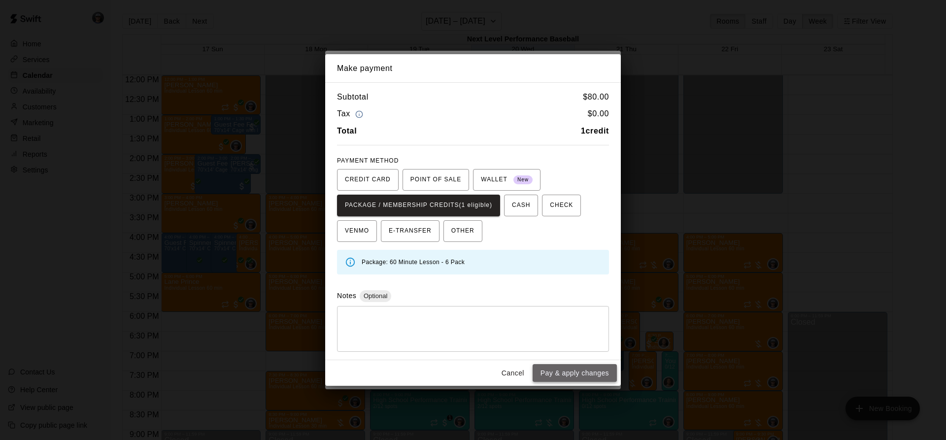
click at [583, 371] on button "Pay & apply changes" at bounding box center [575, 373] width 84 height 18
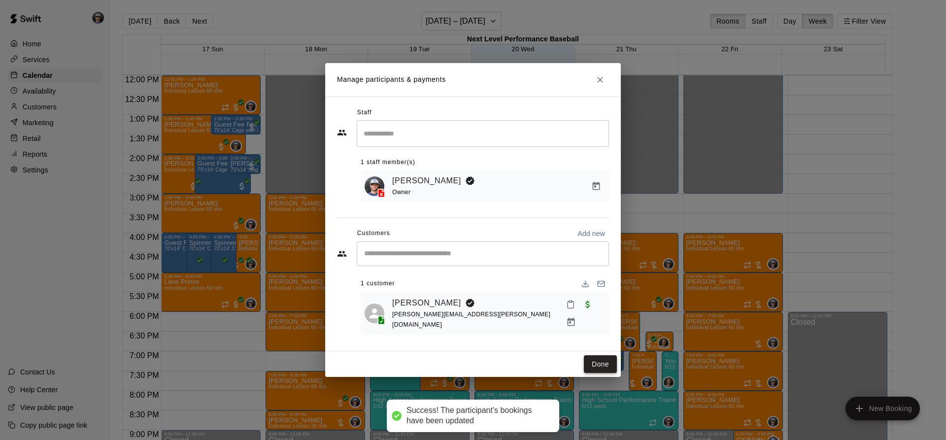
click at [597, 366] on button "Done" at bounding box center [600, 364] width 33 height 18
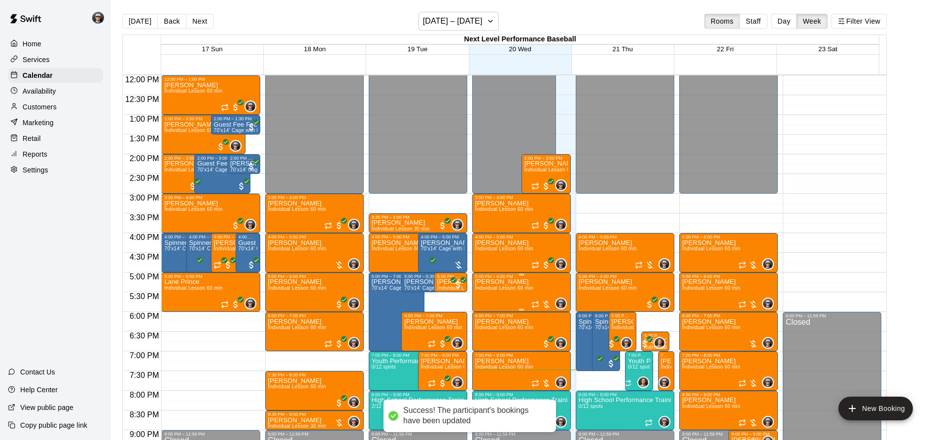
click at [495, 289] on span "Individual Lesson 60 min" at bounding box center [504, 287] width 58 height 5
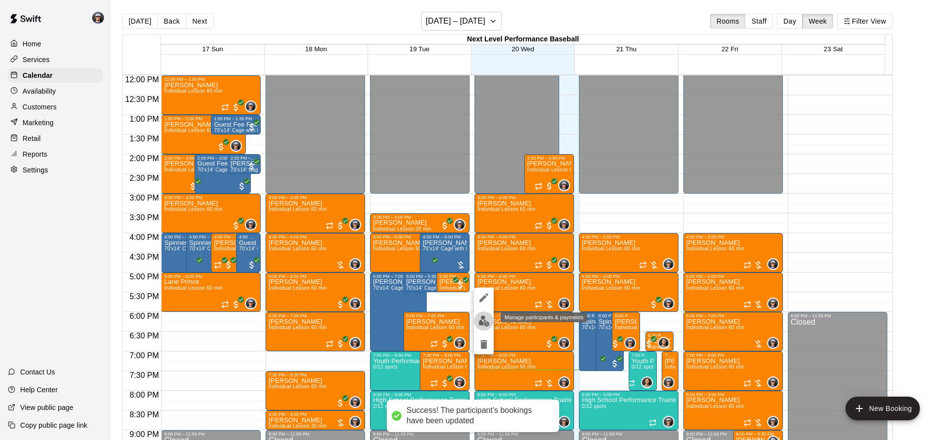
click at [482, 323] on img "edit" at bounding box center [483, 320] width 11 height 11
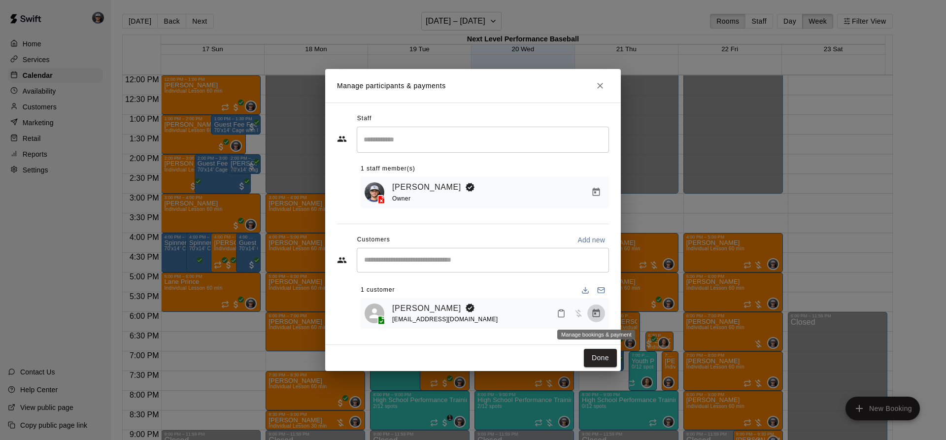
click at [600, 313] on icon "Manage bookings & payment" at bounding box center [596, 313] width 7 height 8
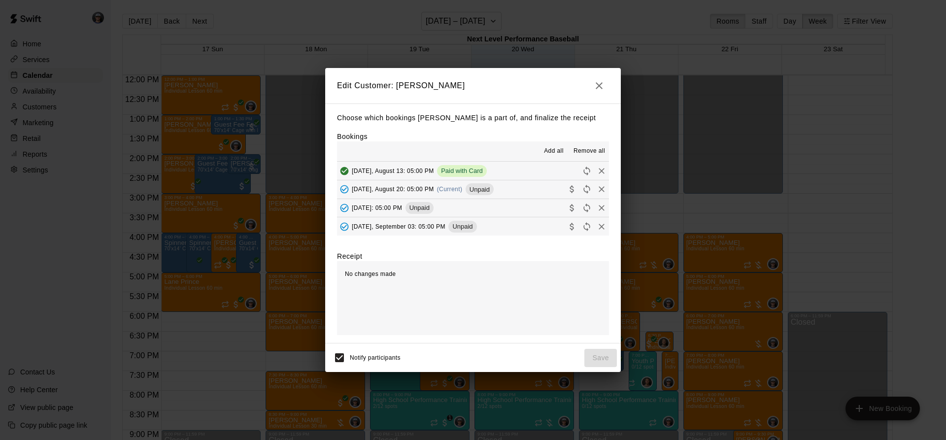
drag, startPoint x: 481, startPoint y: 192, endPoint x: 488, endPoint y: 201, distance: 11.2
click at [481, 192] on span "Unpaid" at bounding box center [480, 189] width 28 height 7
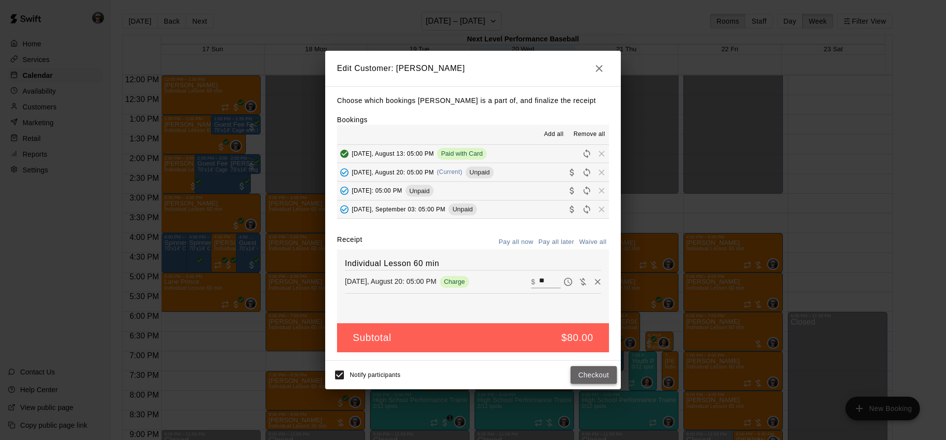
click at [578, 369] on button "Checkout" at bounding box center [594, 375] width 46 height 18
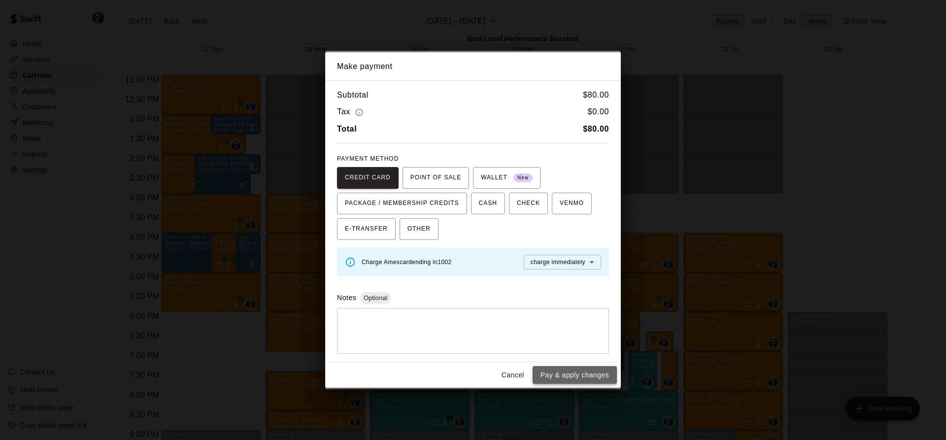
click at [567, 373] on button "Pay & apply changes" at bounding box center [575, 375] width 84 height 18
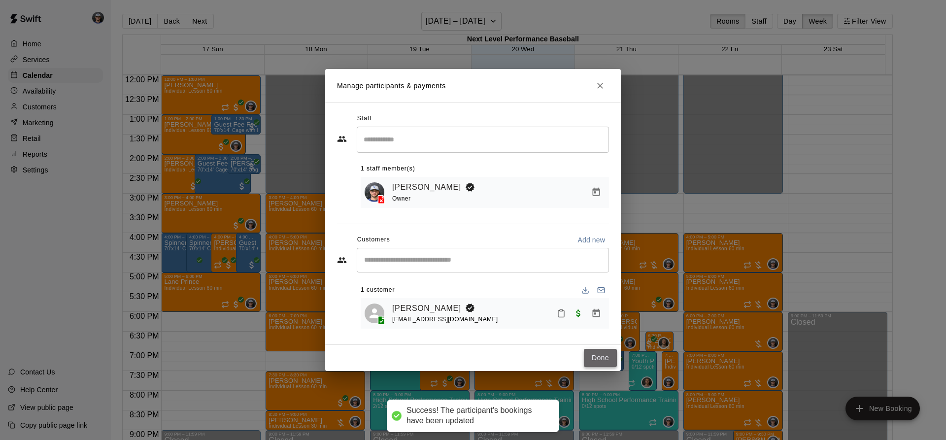
click at [597, 358] on button "Done" at bounding box center [600, 358] width 33 height 18
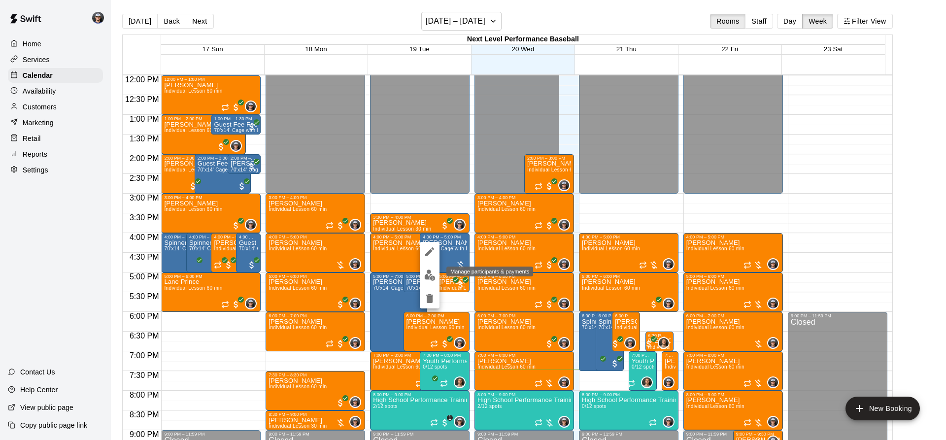
click at [430, 275] on img "edit" at bounding box center [429, 275] width 11 height 11
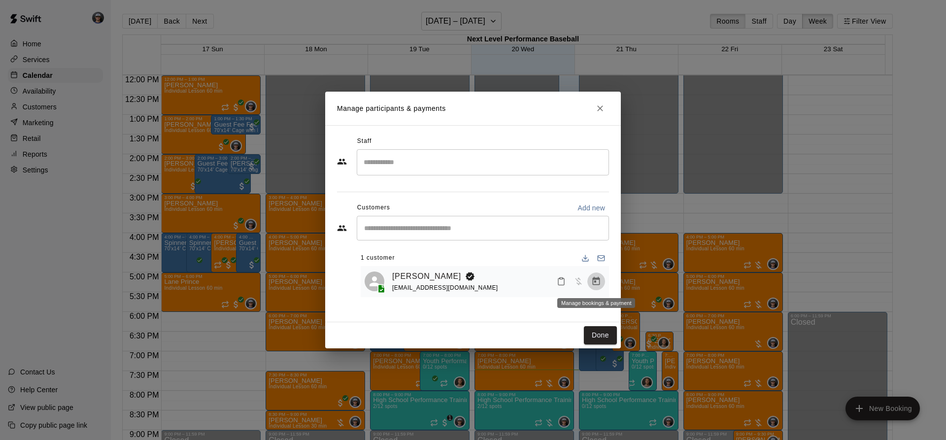
click at [591, 281] on button "Manage bookings & payment" at bounding box center [596, 281] width 18 height 18
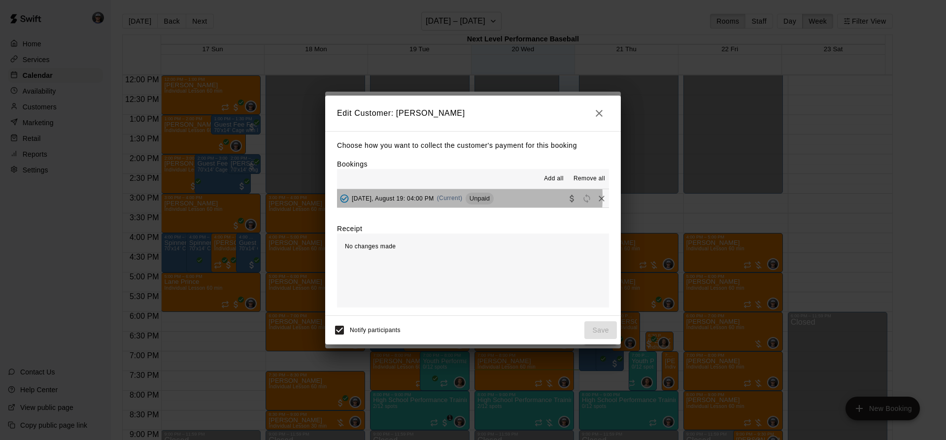
click at [440, 198] on div "[DATE], August 19: 04:00 PM (Current) Unpaid" at bounding box center [415, 198] width 157 height 15
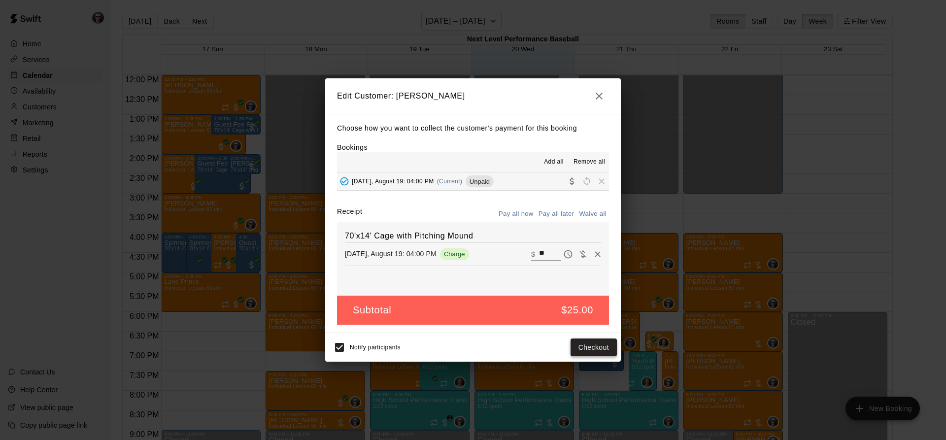
click at [605, 341] on button "Checkout" at bounding box center [594, 348] width 46 height 18
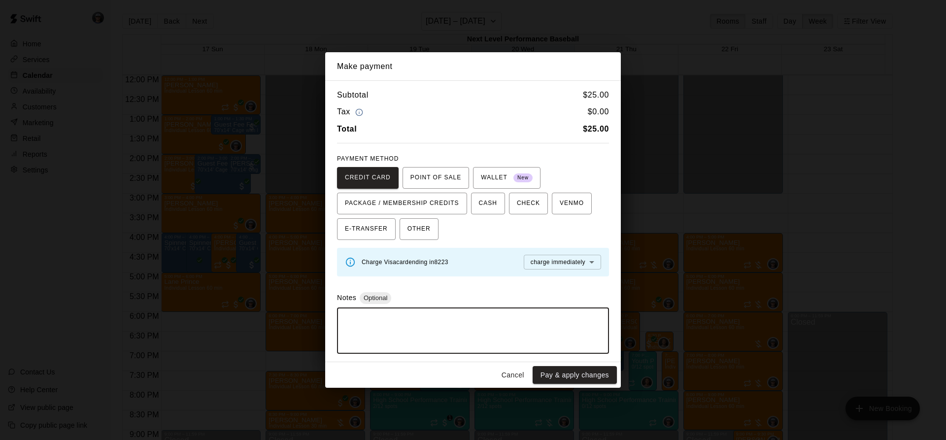
drag, startPoint x: 598, startPoint y: 342, endPoint x: 578, endPoint y: 360, distance: 26.9
click at [594, 344] on textarea at bounding box center [473, 331] width 258 height 30
click at [572, 379] on button "Pay & apply changes" at bounding box center [575, 375] width 84 height 18
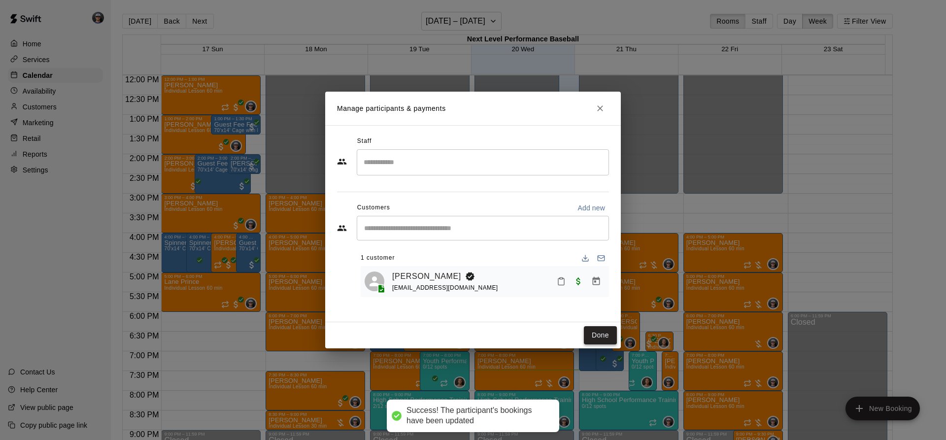
click at [601, 335] on button "Done" at bounding box center [600, 335] width 33 height 18
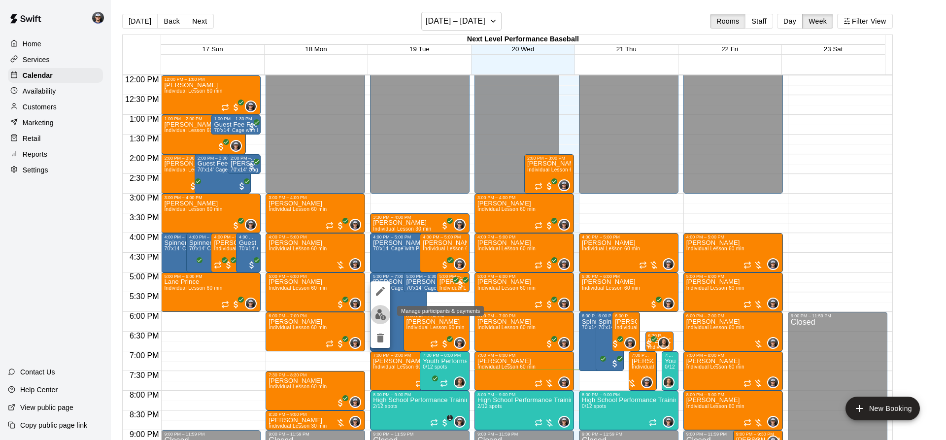
click at [386, 317] on button "edit" at bounding box center [381, 314] width 20 height 19
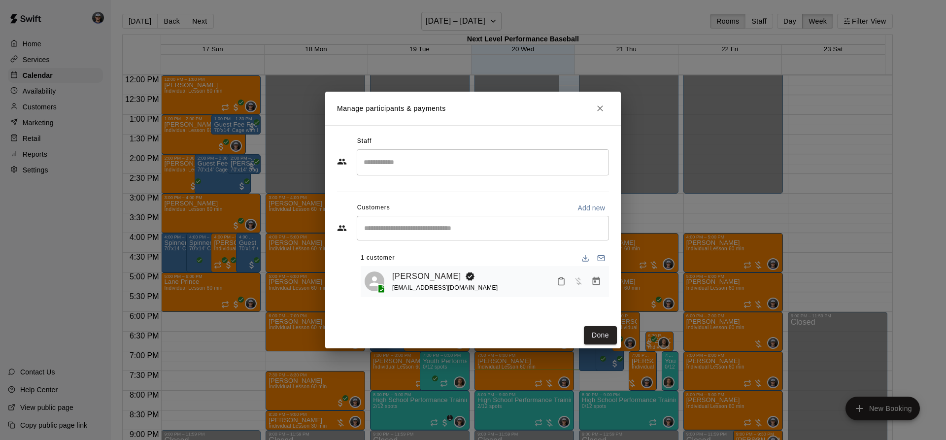
click at [594, 284] on icon "Manage bookings & payment" at bounding box center [596, 281] width 10 height 10
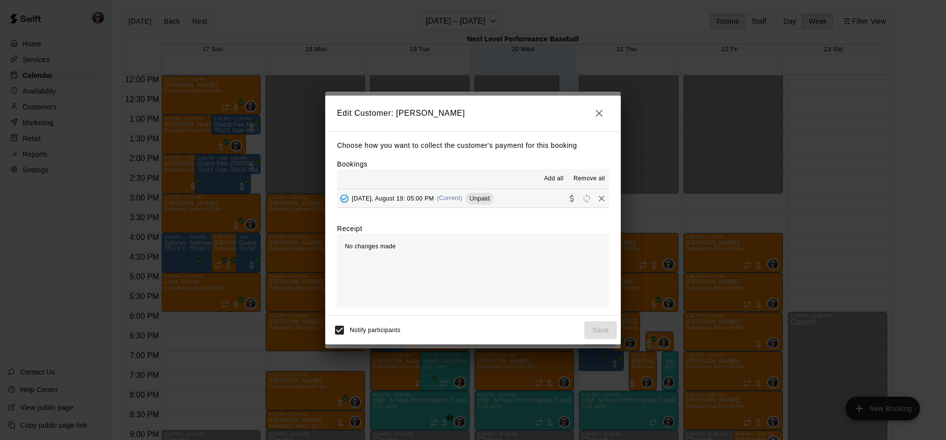
click at [472, 195] on div "Unpaid" at bounding box center [480, 199] width 28 height 12
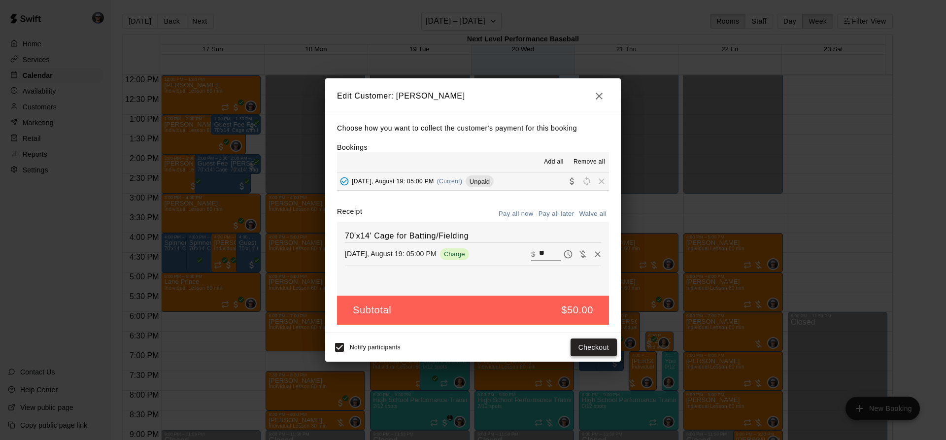
click at [603, 345] on button "Checkout" at bounding box center [594, 348] width 46 height 18
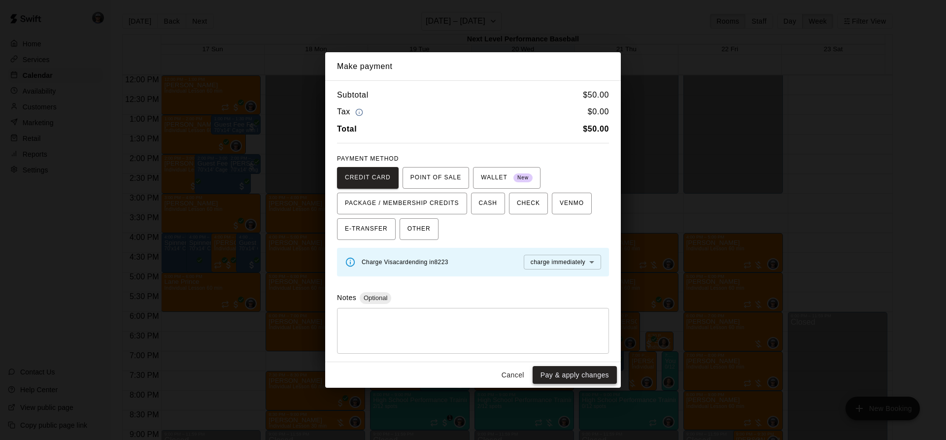
click at [568, 377] on button "Pay & apply changes" at bounding box center [575, 375] width 84 height 18
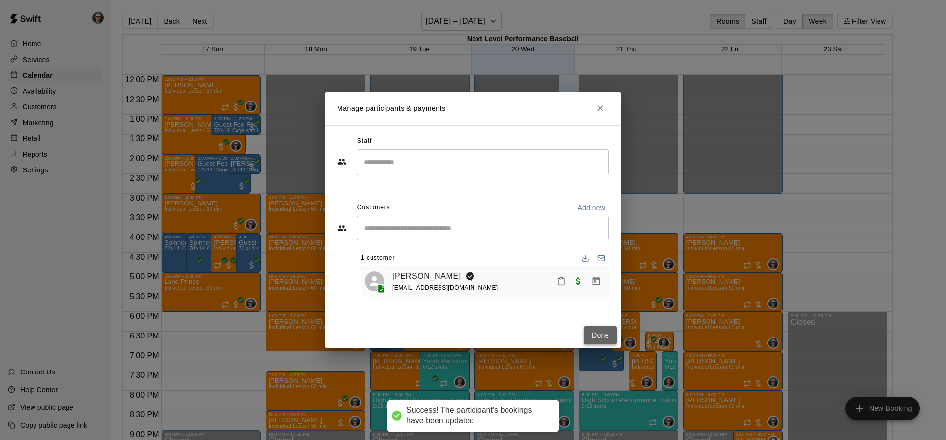
click at [592, 329] on button "Done" at bounding box center [600, 335] width 33 height 18
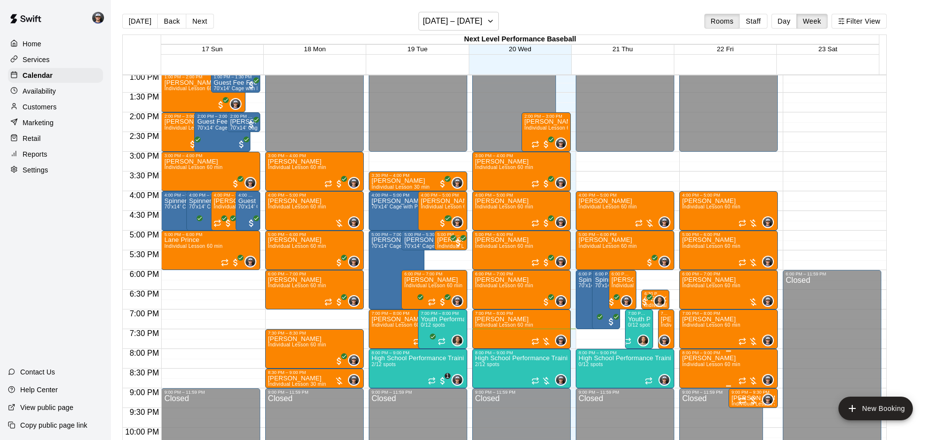
scroll to position [572, 0]
